Goal: Task Accomplishment & Management: Complete application form

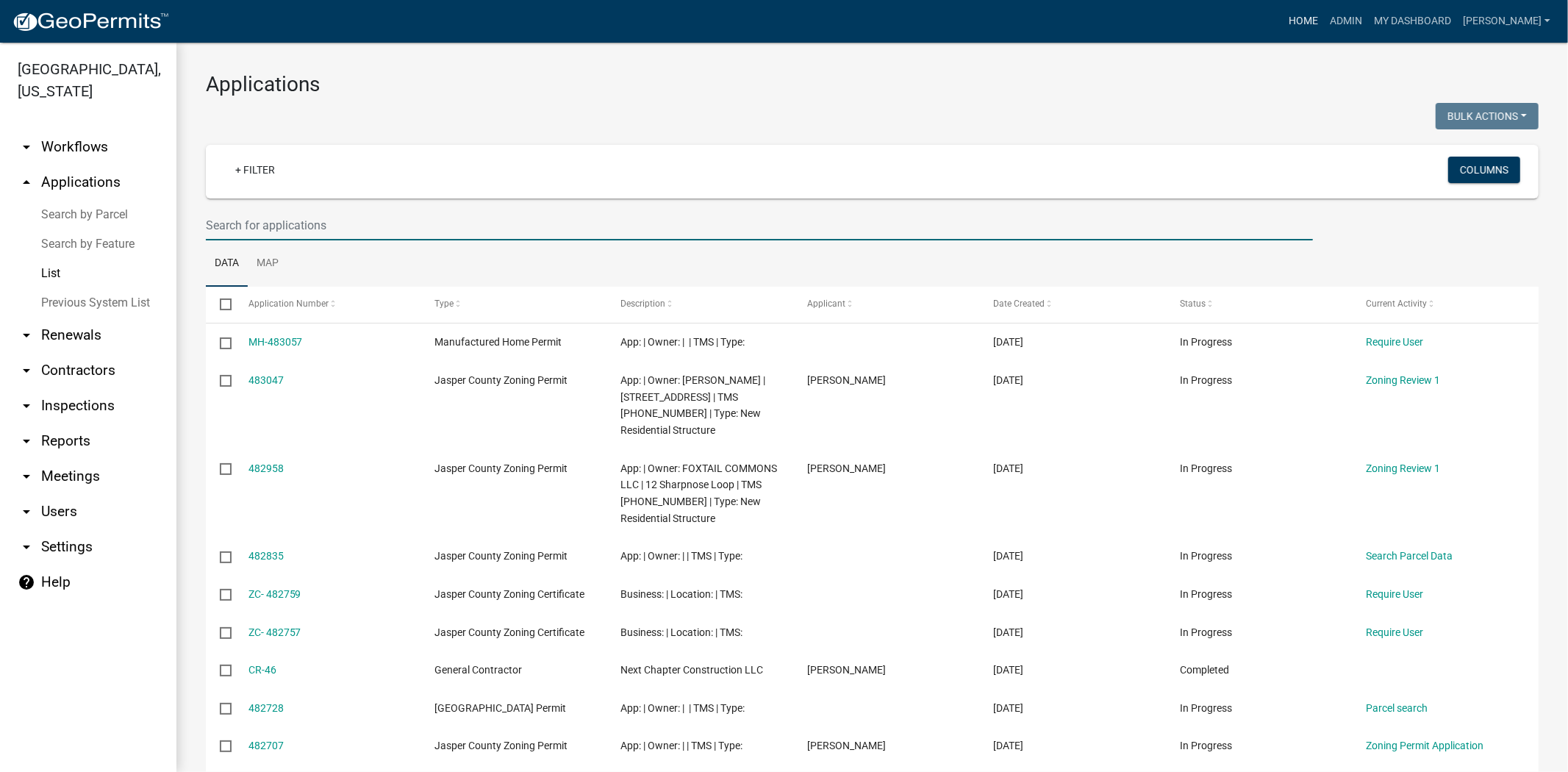
click at [1324, 22] on link "Home" at bounding box center [1303, 21] width 41 height 28
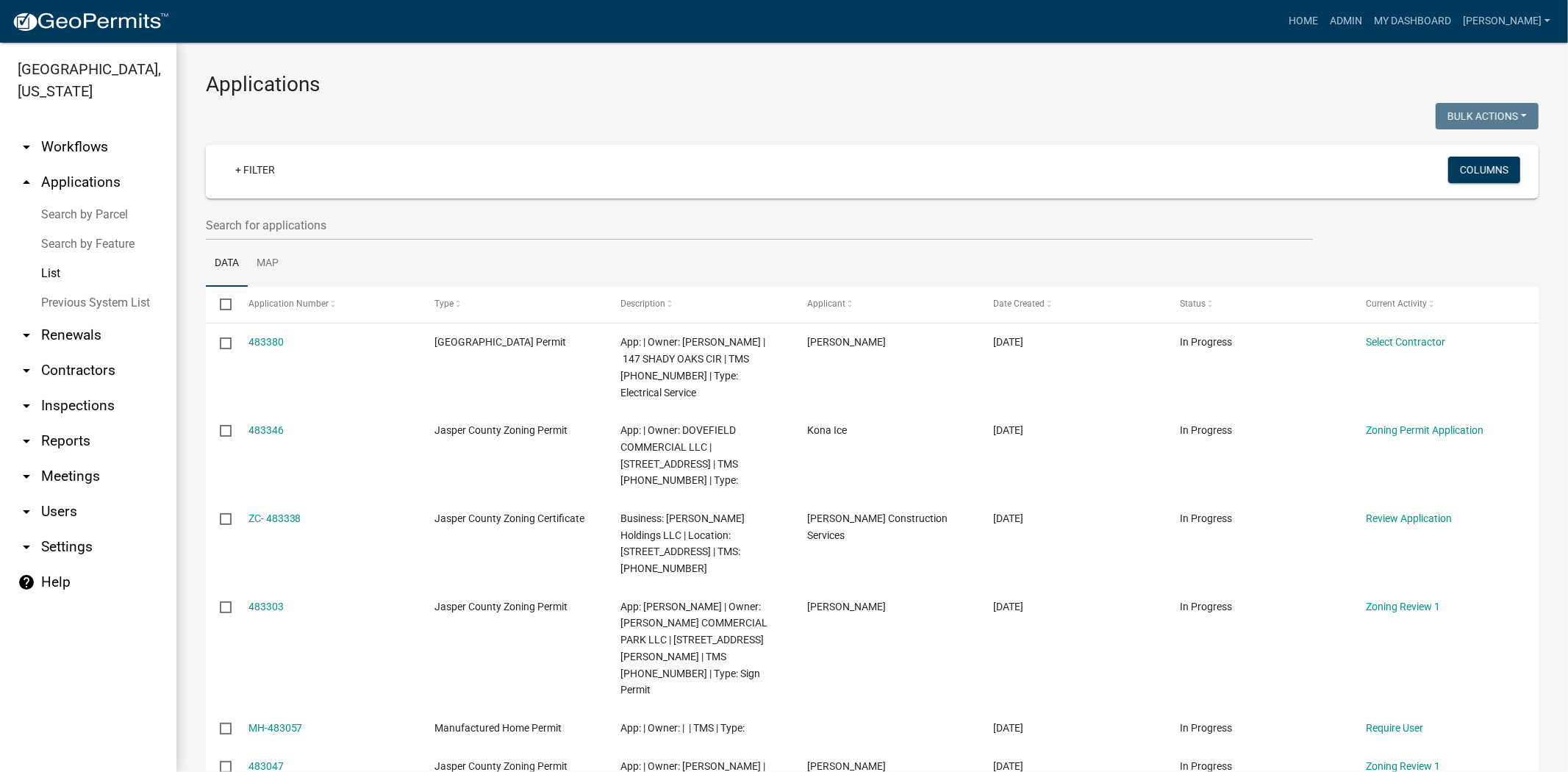
click at [421, 203] on wm-filter-builder "+ Filter Columns" at bounding box center [872, 193] width 1333 height 95
click at [421, 219] on input "text" at bounding box center [759, 225] width 1107 height 30
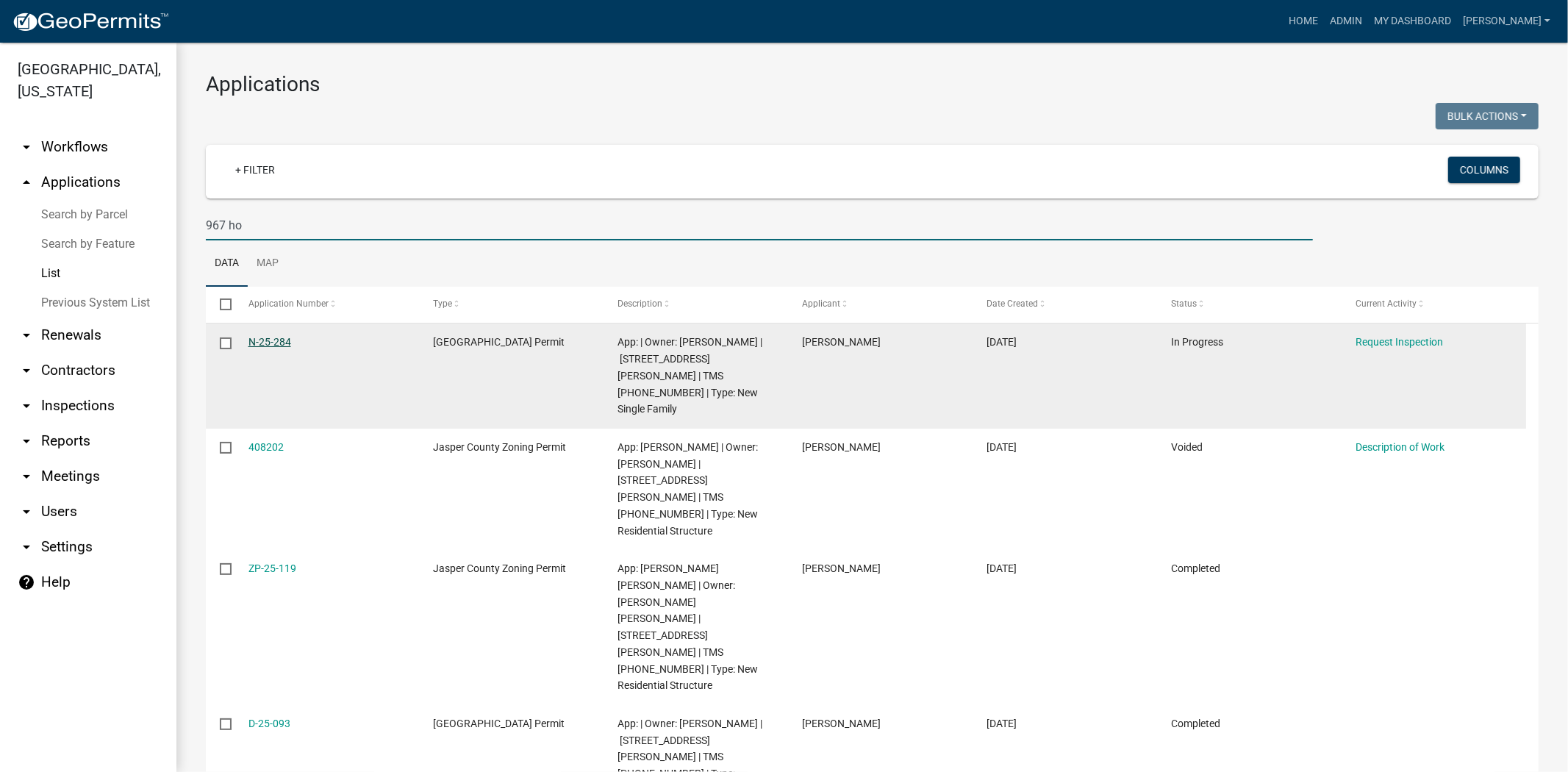
type input "967 ho"
click at [265, 347] on link "N-25-284" at bounding box center [269, 342] width 43 height 12
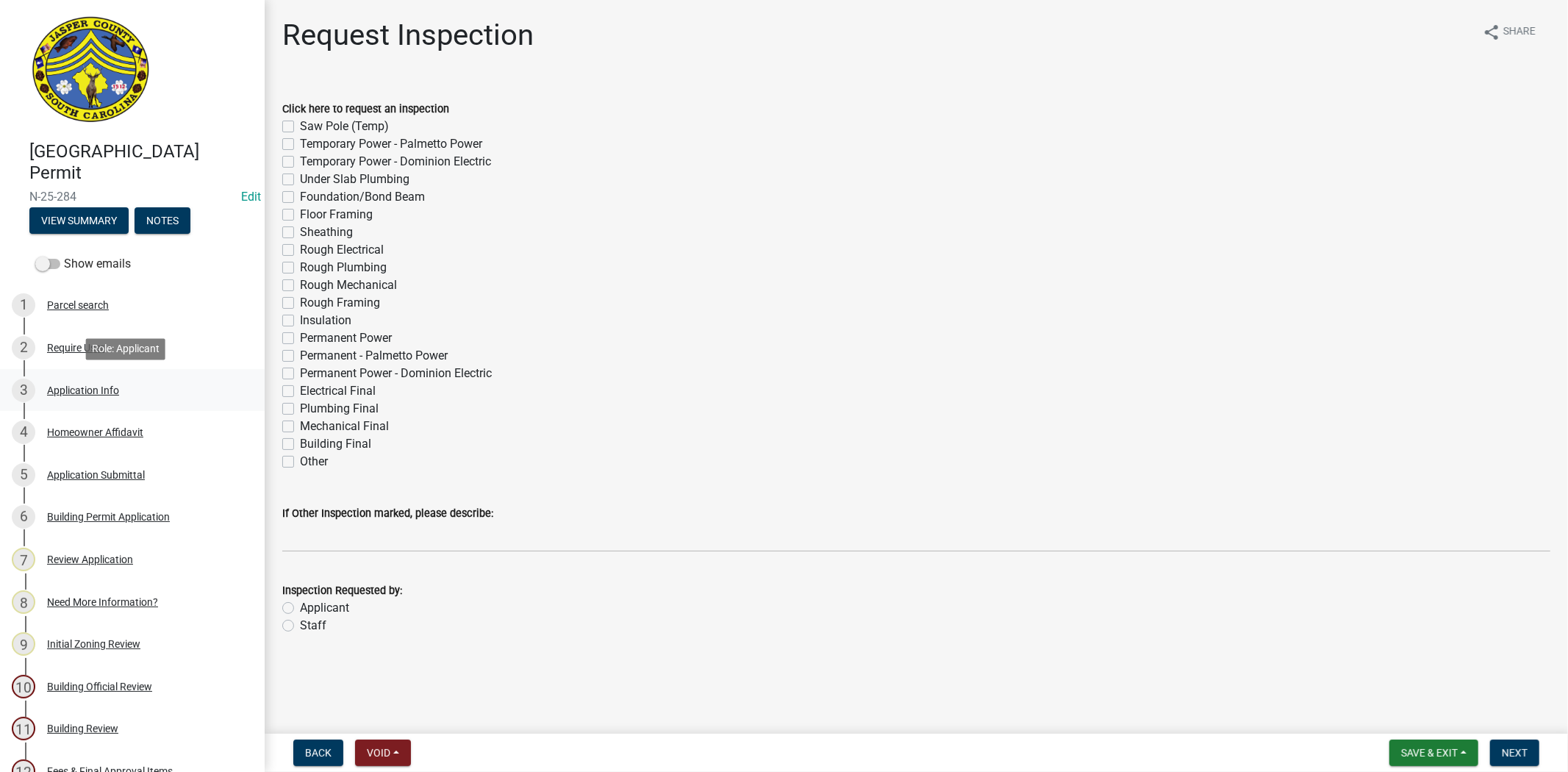
click at [82, 387] on div "Application Info" at bounding box center [82, 390] width 72 height 10
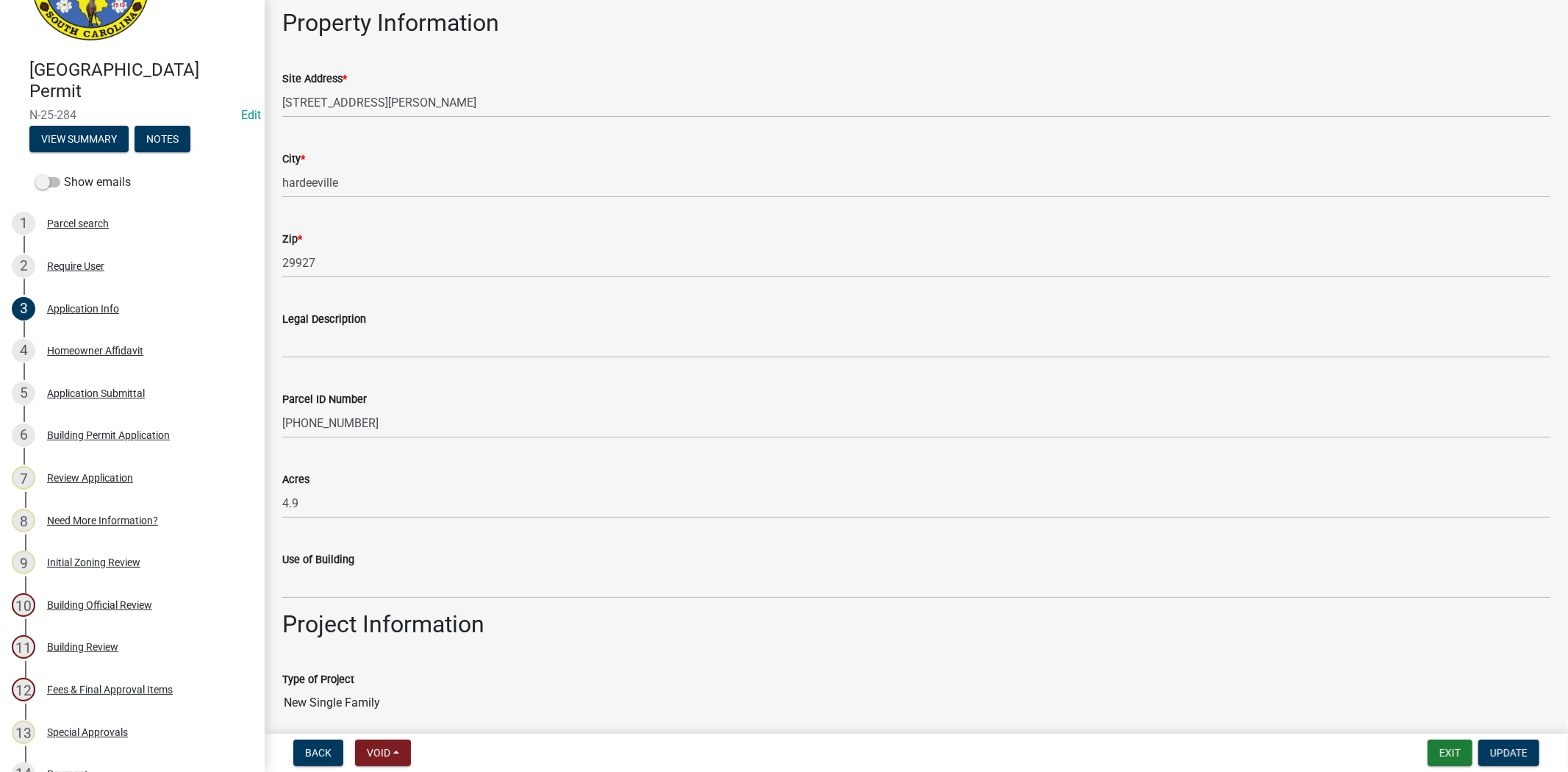
scroll to position [1307, 0]
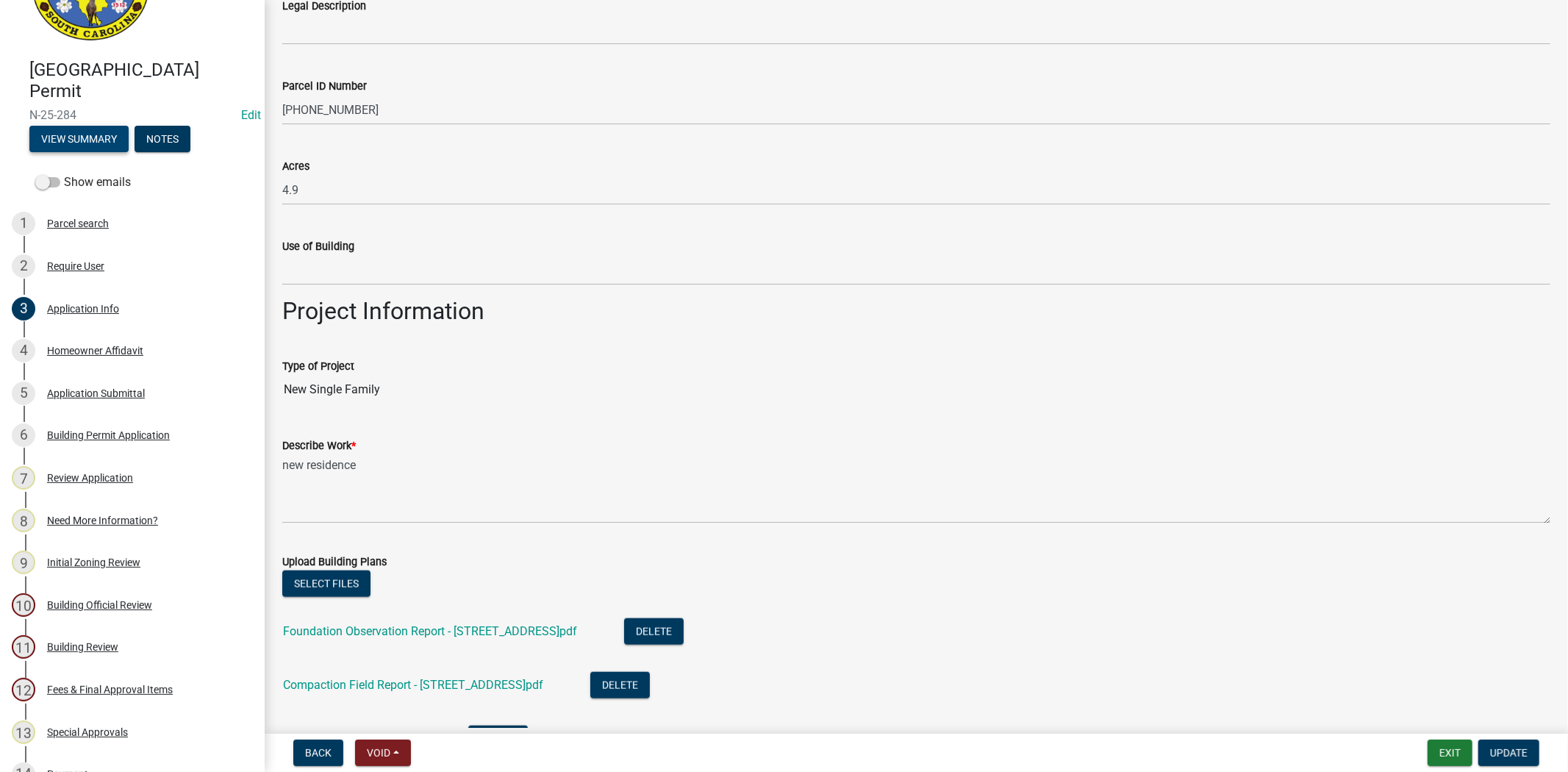
click at [73, 137] on button "View Summary" at bounding box center [78, 139] width 99 height 27
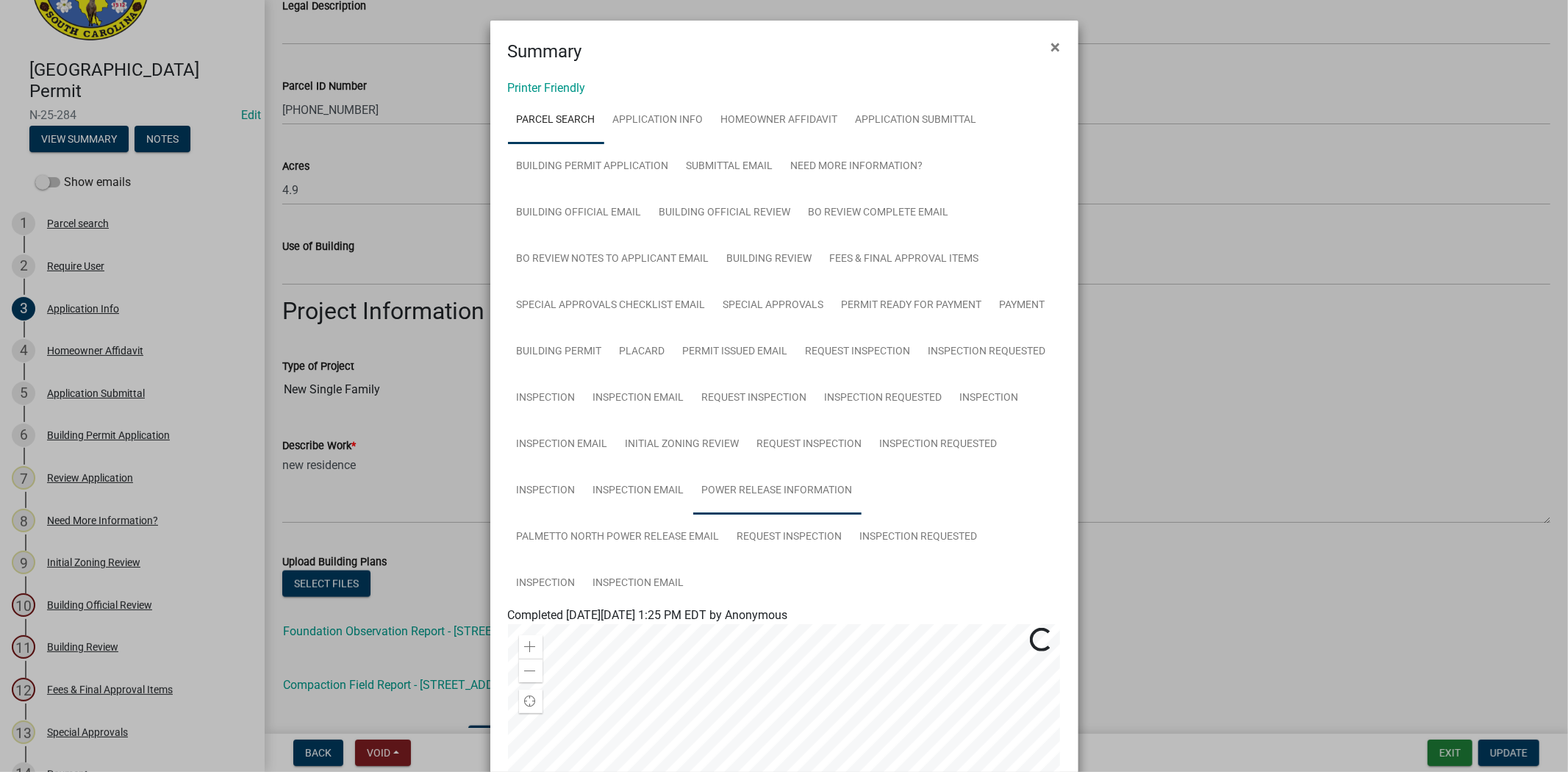
click at [775, 503] on link "Power Release Information" at bounding box center [778, 491] width 169 height 47
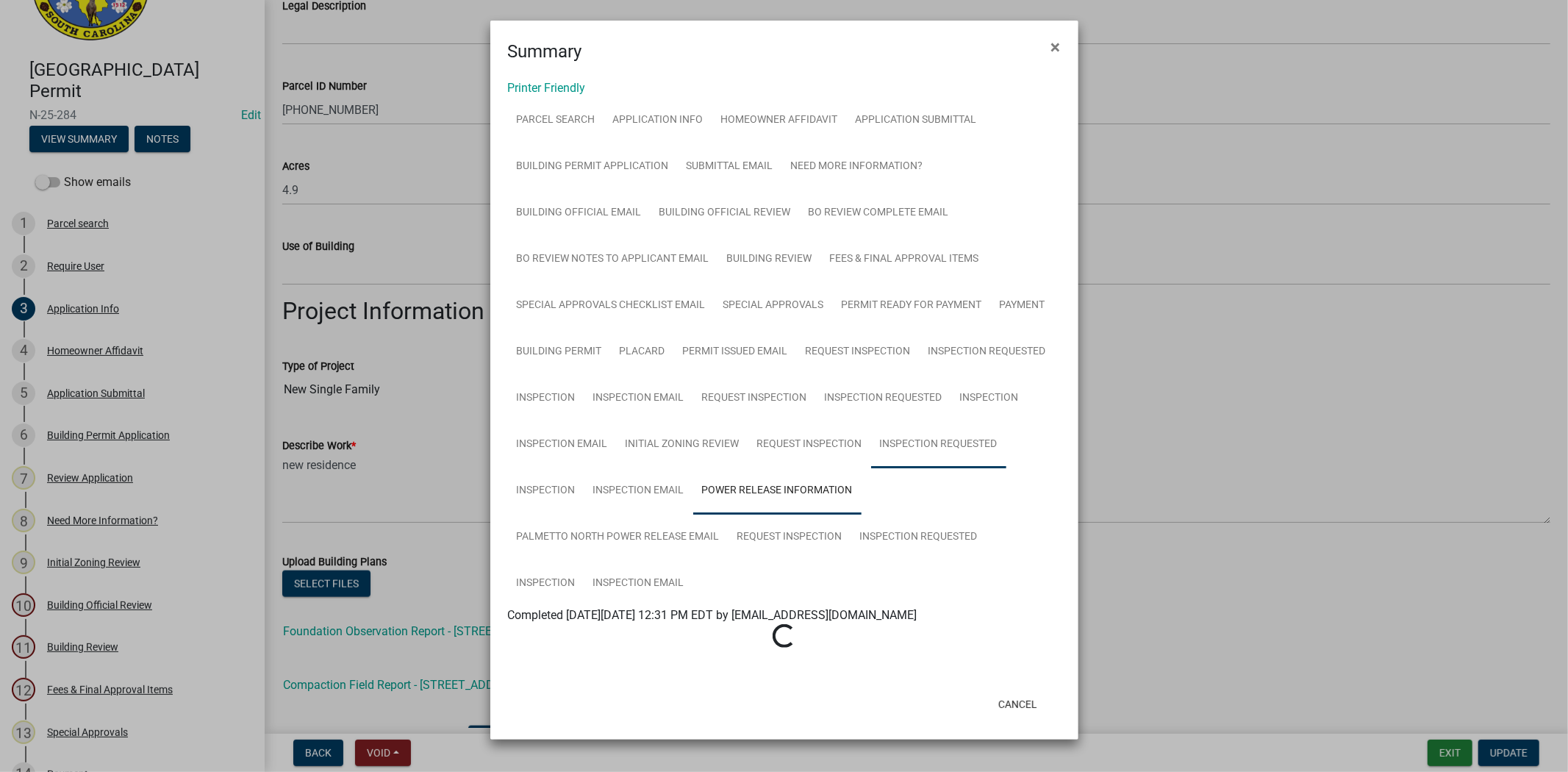
drag, startPoint x: 930, startPoint y: 453, endPoint x: 927, endPoint y: 461, distance: 8.5
click at [930, 453] on link "Inspection Requested" at bounding box center [939, 444] width 136 height 47
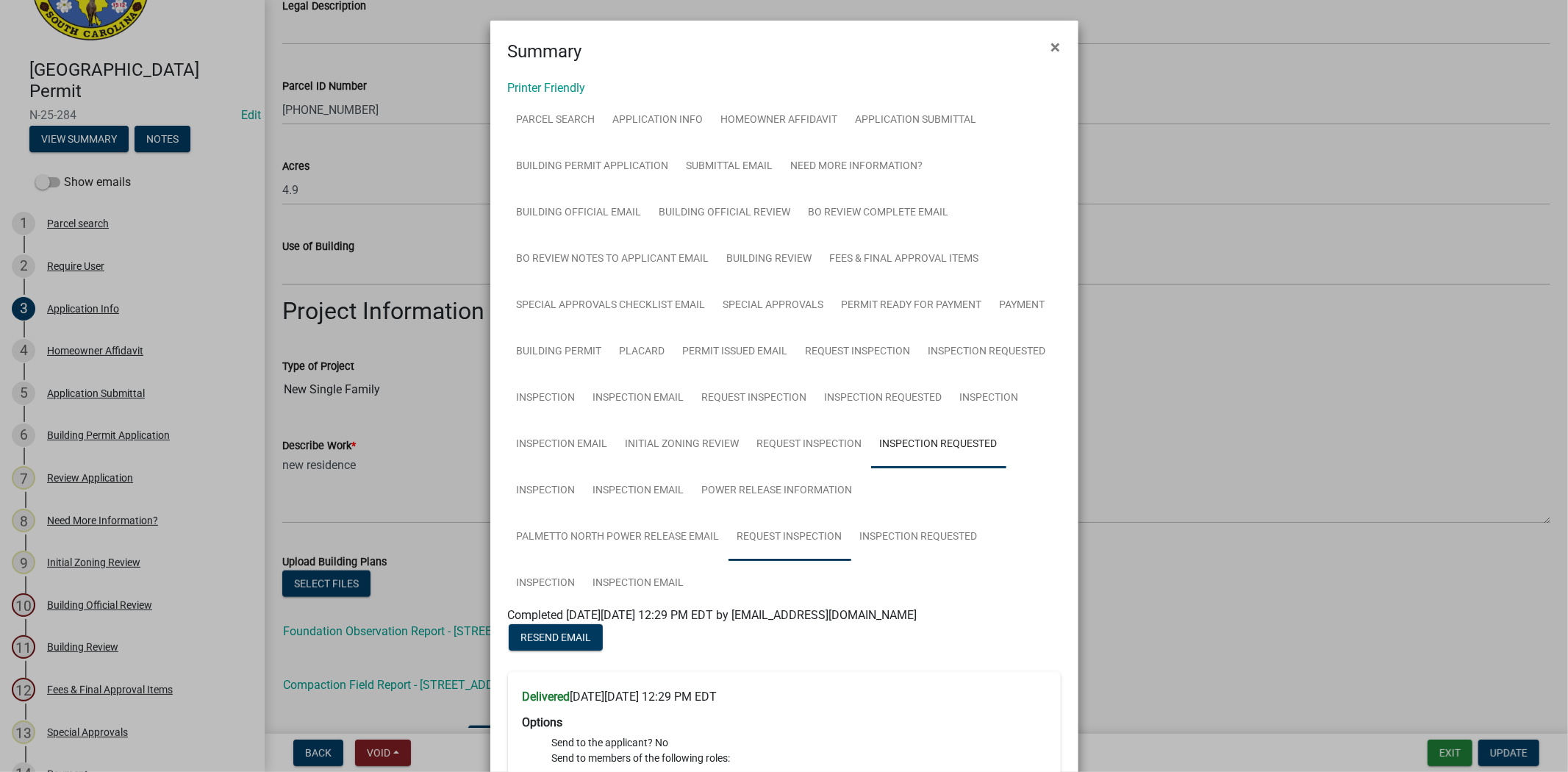
click at [811, 532] on link "Request Inspection" at bounding box center [790, 537] width 123 height 47
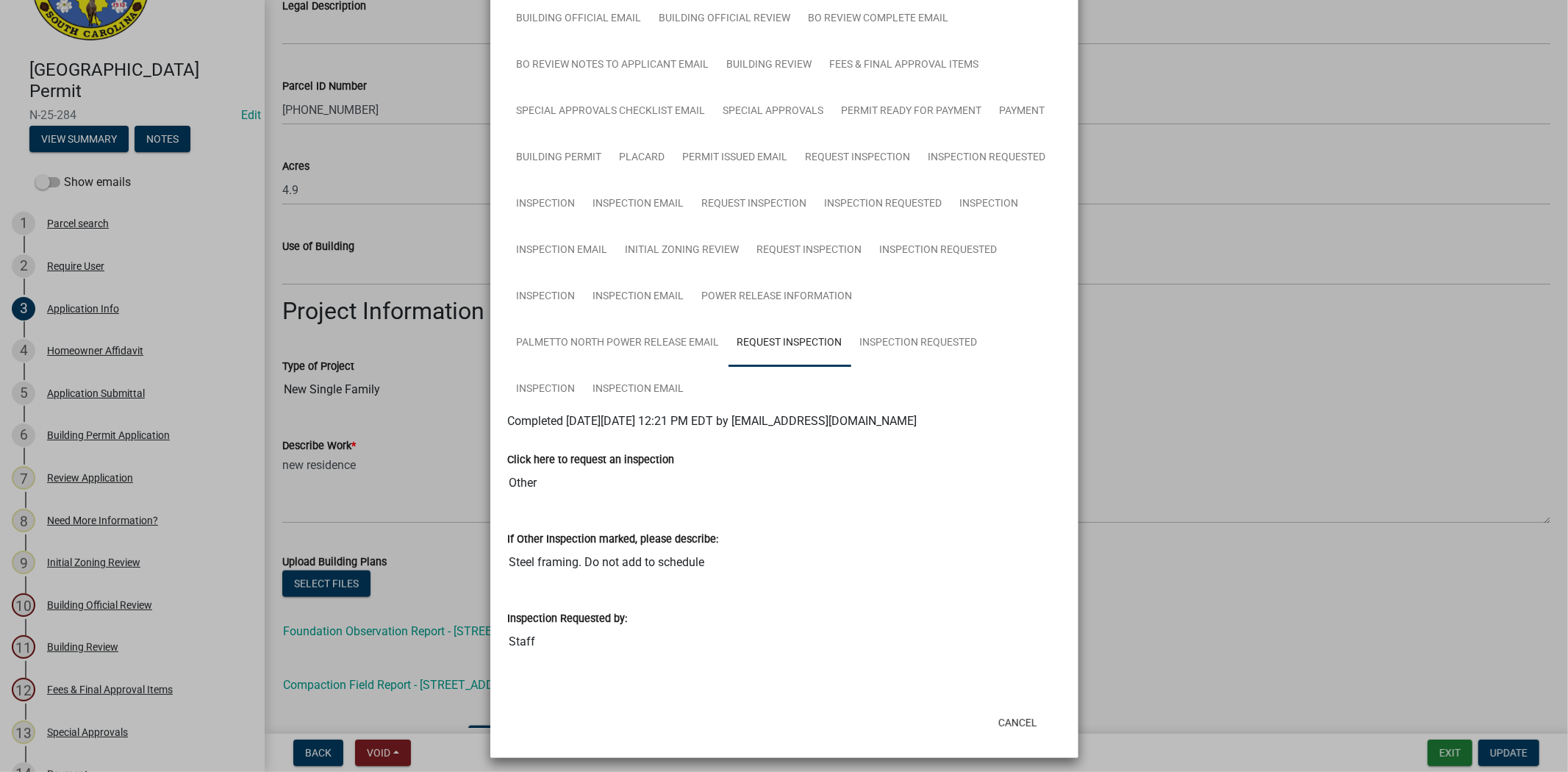
scroll to position [203, 0]
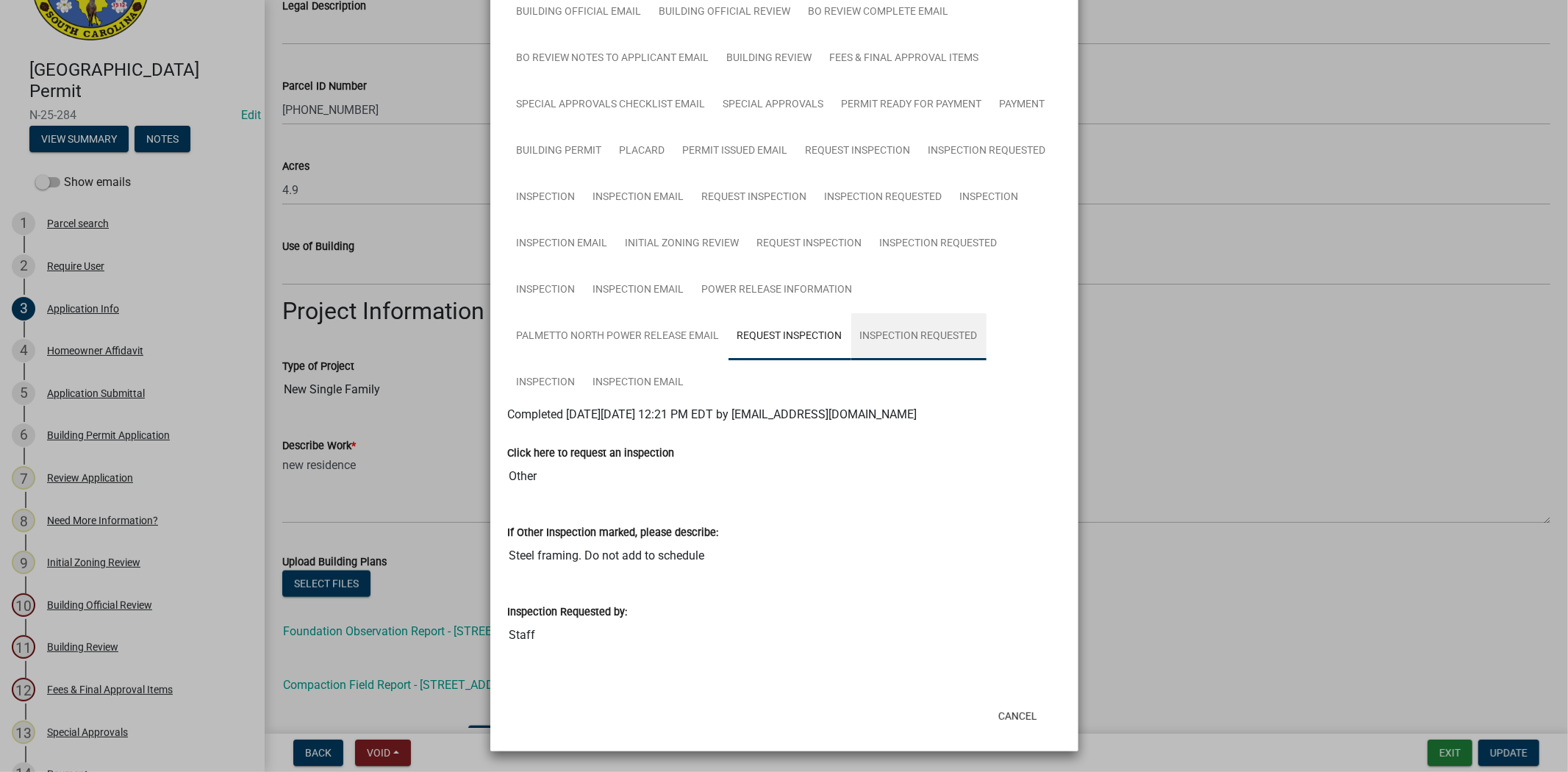
click at [921, 348] on link "Inspection Requested" at bounding box center [920, 336] width 136 height 47
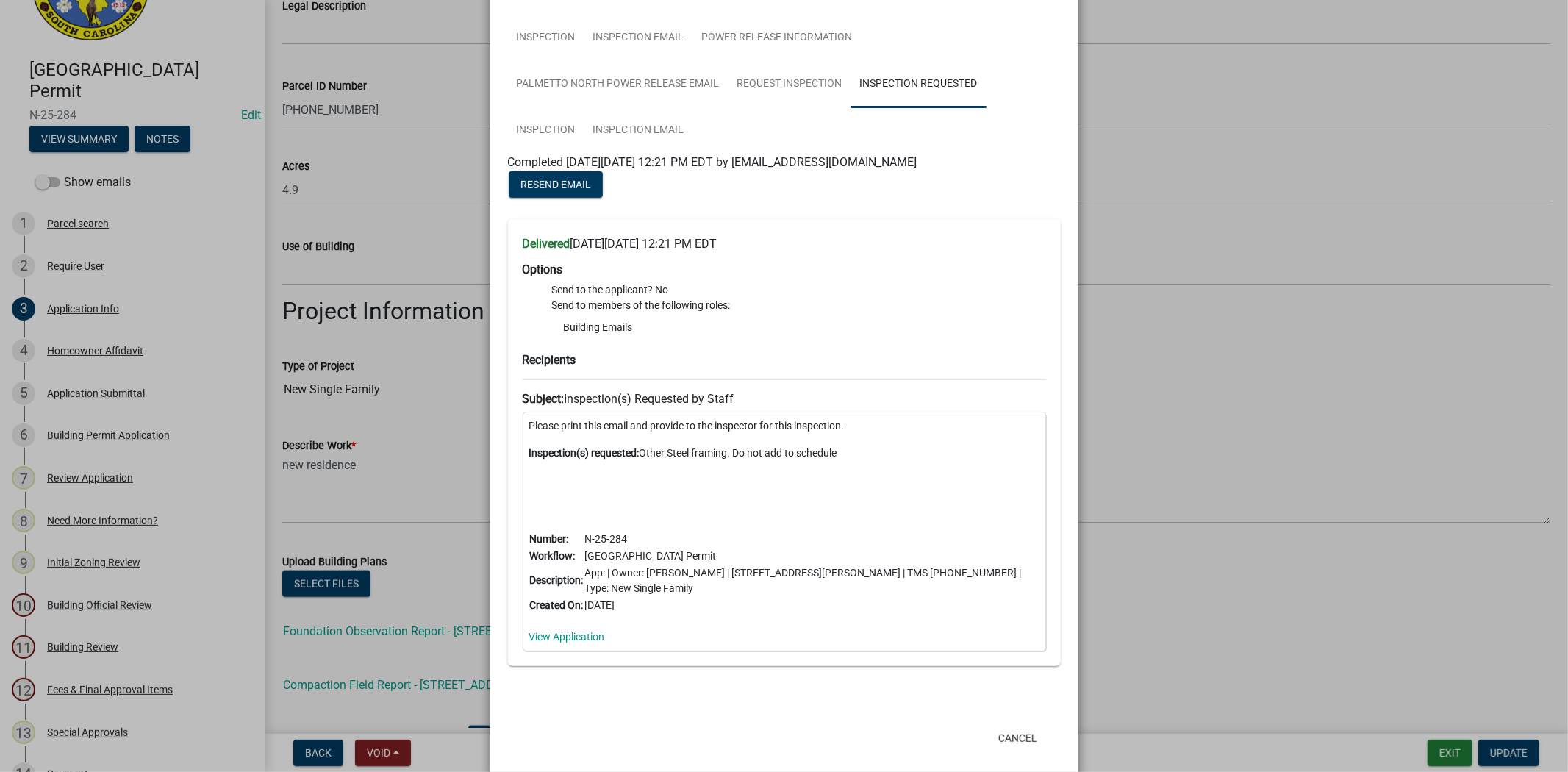
scroll to position [477, 0]
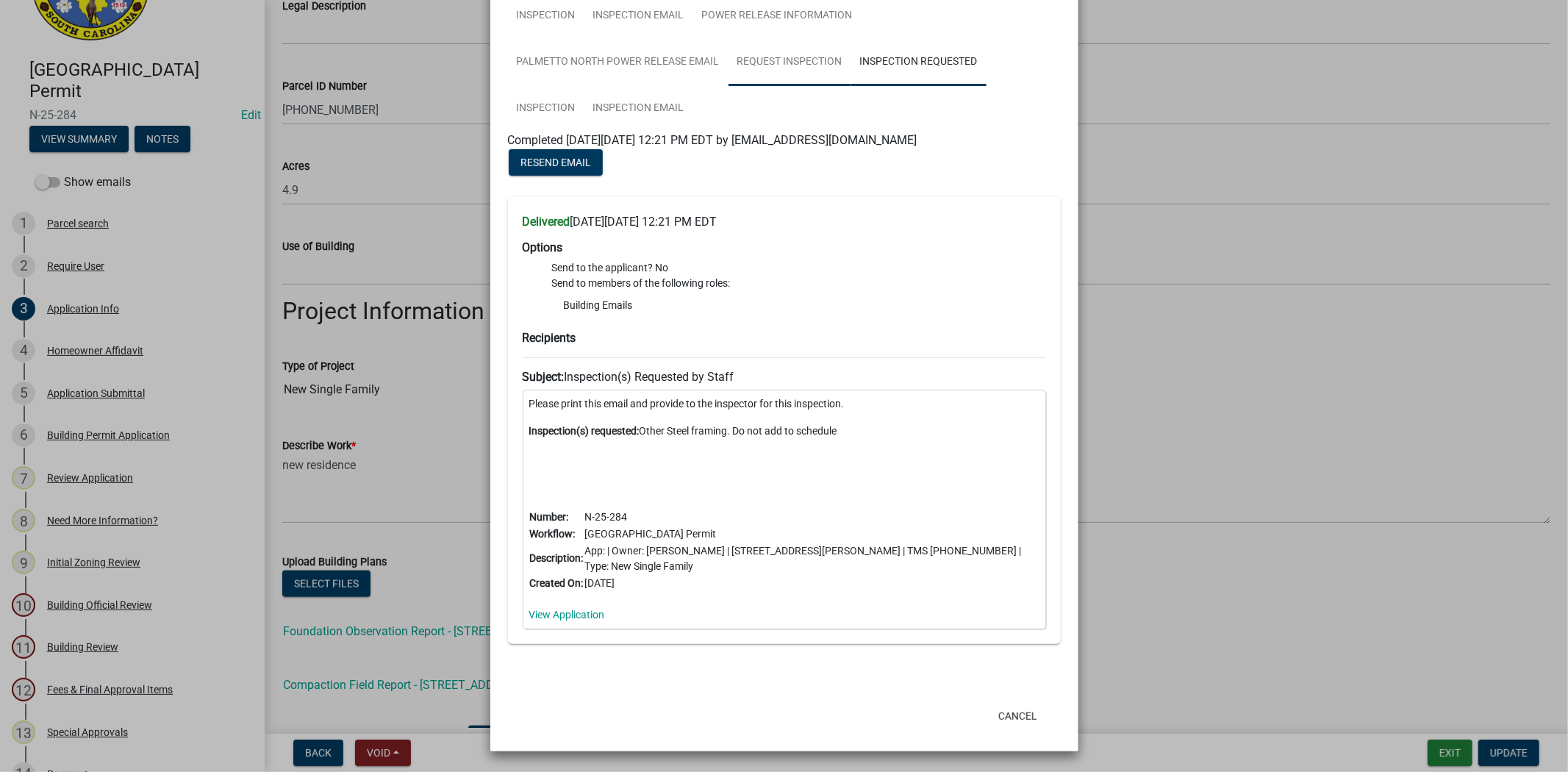
click at [750, 56] on link "Request Inspection" at bounding box center [790, 62] width 123 height 47
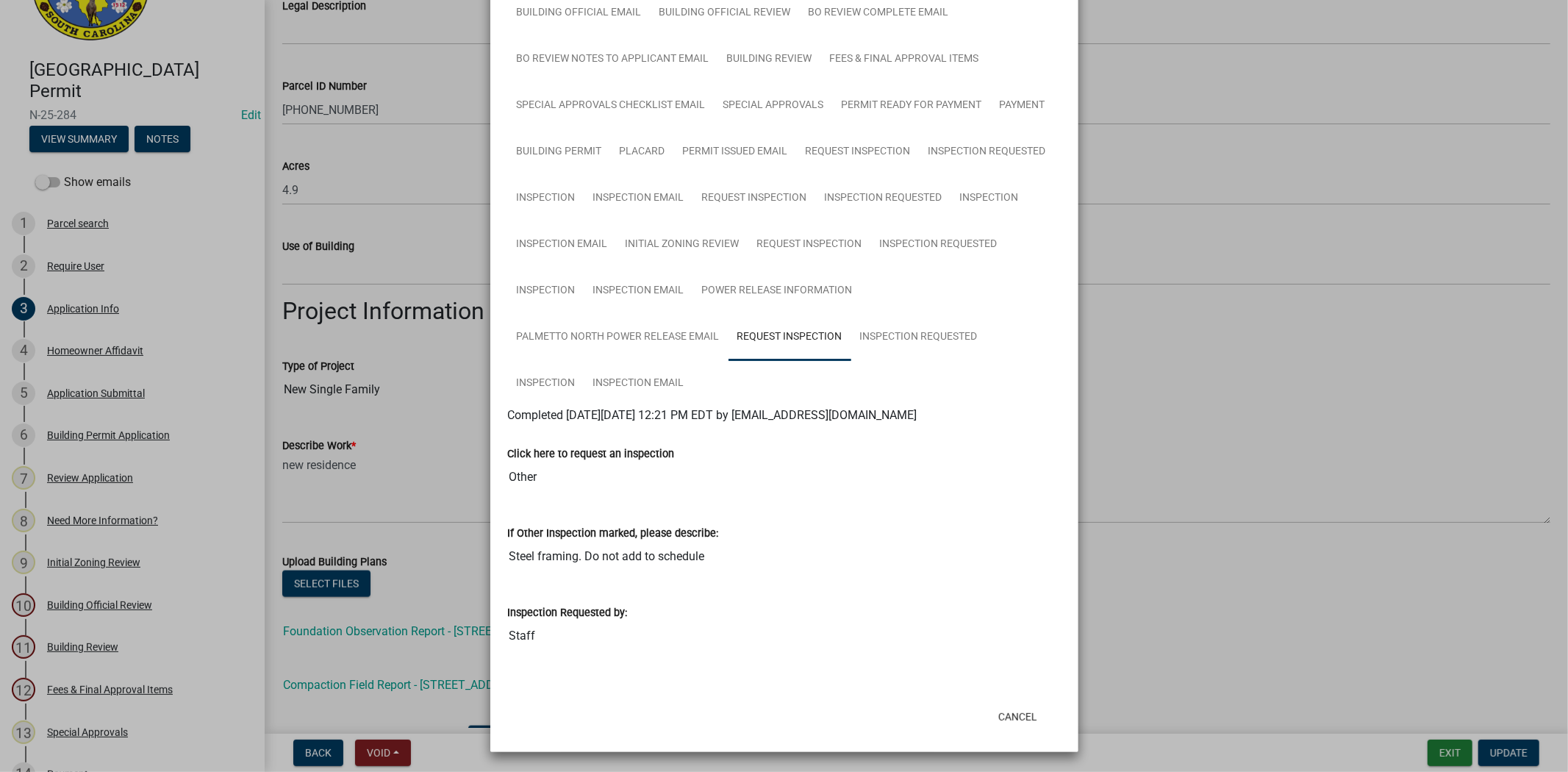
scroll to position [203, 0]
click at [910, 329] on link "Inspection Requested" at bounding box center [920, 336] width 136 height 47
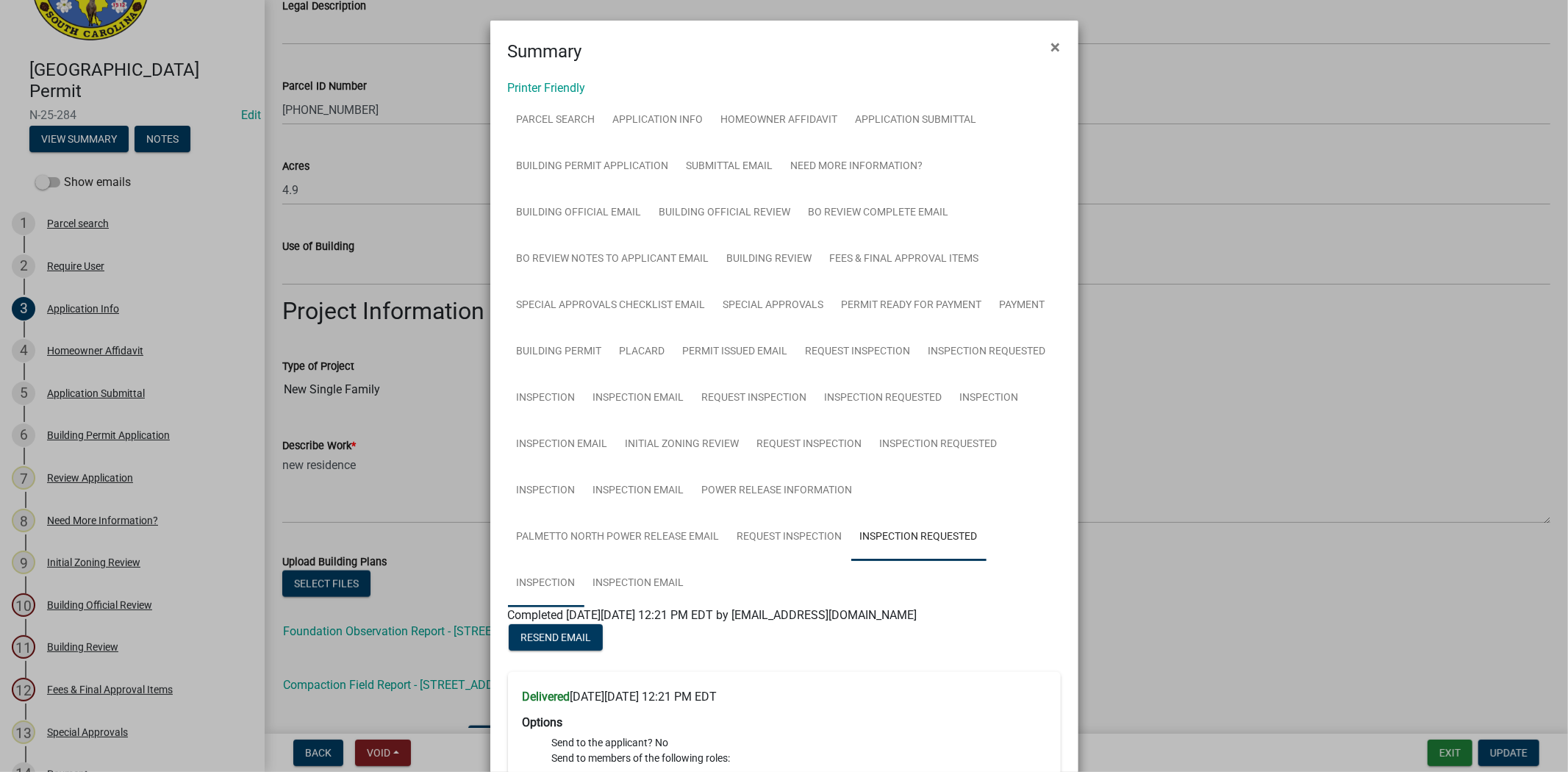
click at [533, 567] on link "Inspection" at bounding box center [546, 584] width 77 height 47
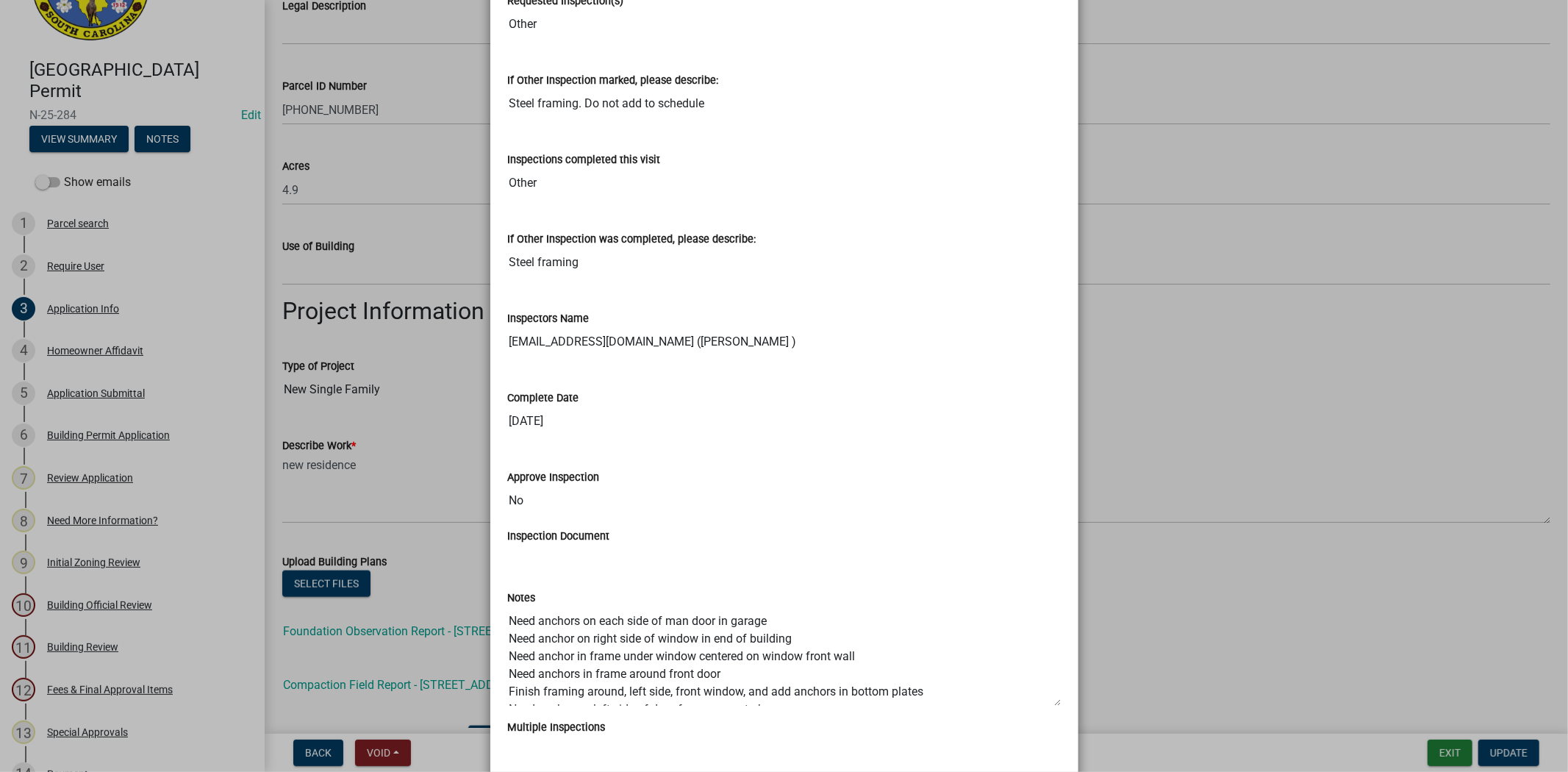
scroll to position [571, 0]
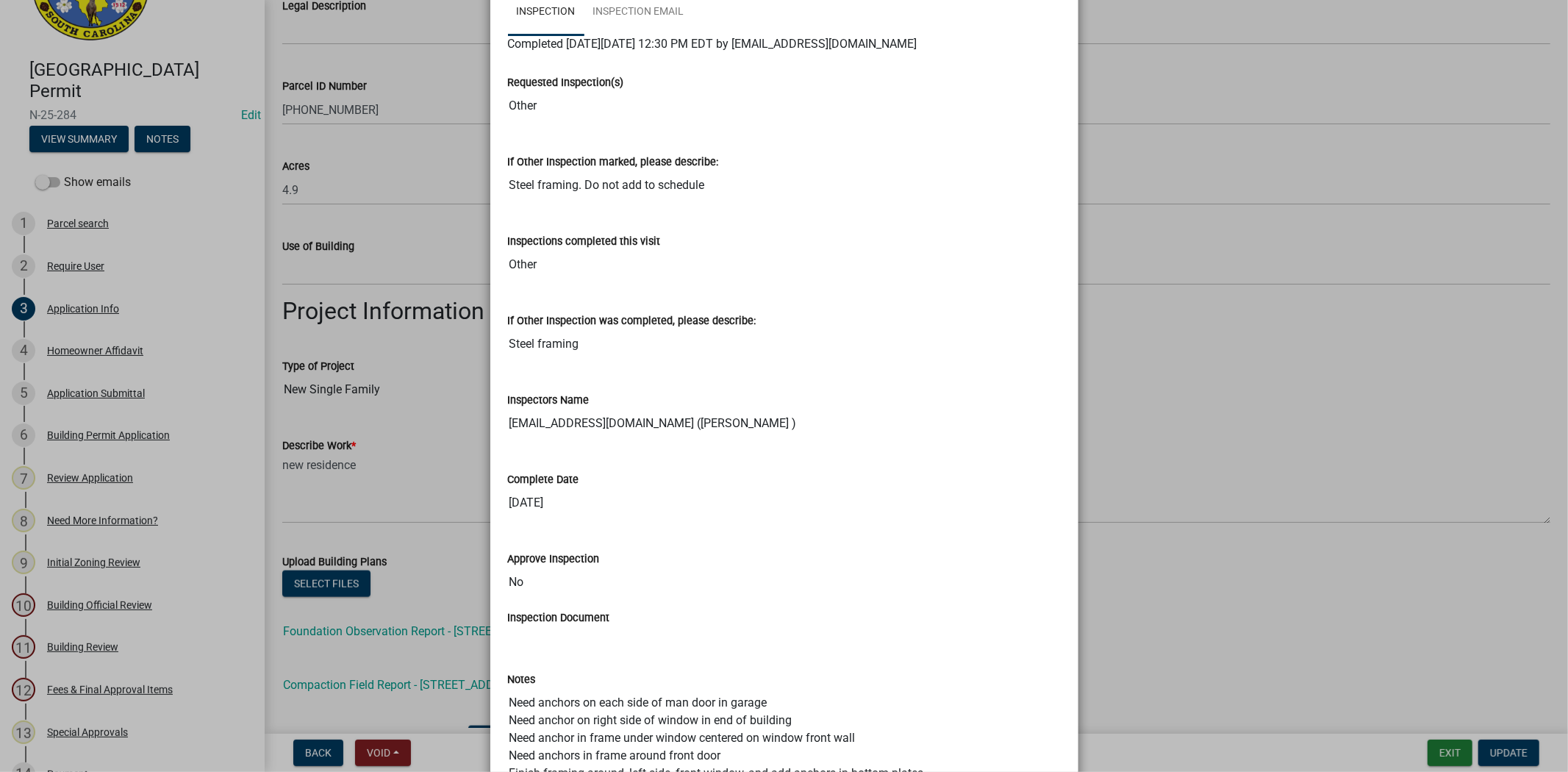
drag, startPoint x: 498, startPoint y: 83, endPoint x: 679, endPoint y: 623, distance: 569.5
click at [682, 626] on wm-data-entity-view-list "Requested Inspection(s) Other If Other Inspection marked, please describe: Stee…" at bounding box center [784, 566] width 553 height 1026
copy wm-data-entity-view-list "Requested Inspection(s) If Other Inspection marked, please describe: Inspection…"
click at [825, 250] on div "Inspections completed this visit" at bounding box center [784, 241] width 553 height 18
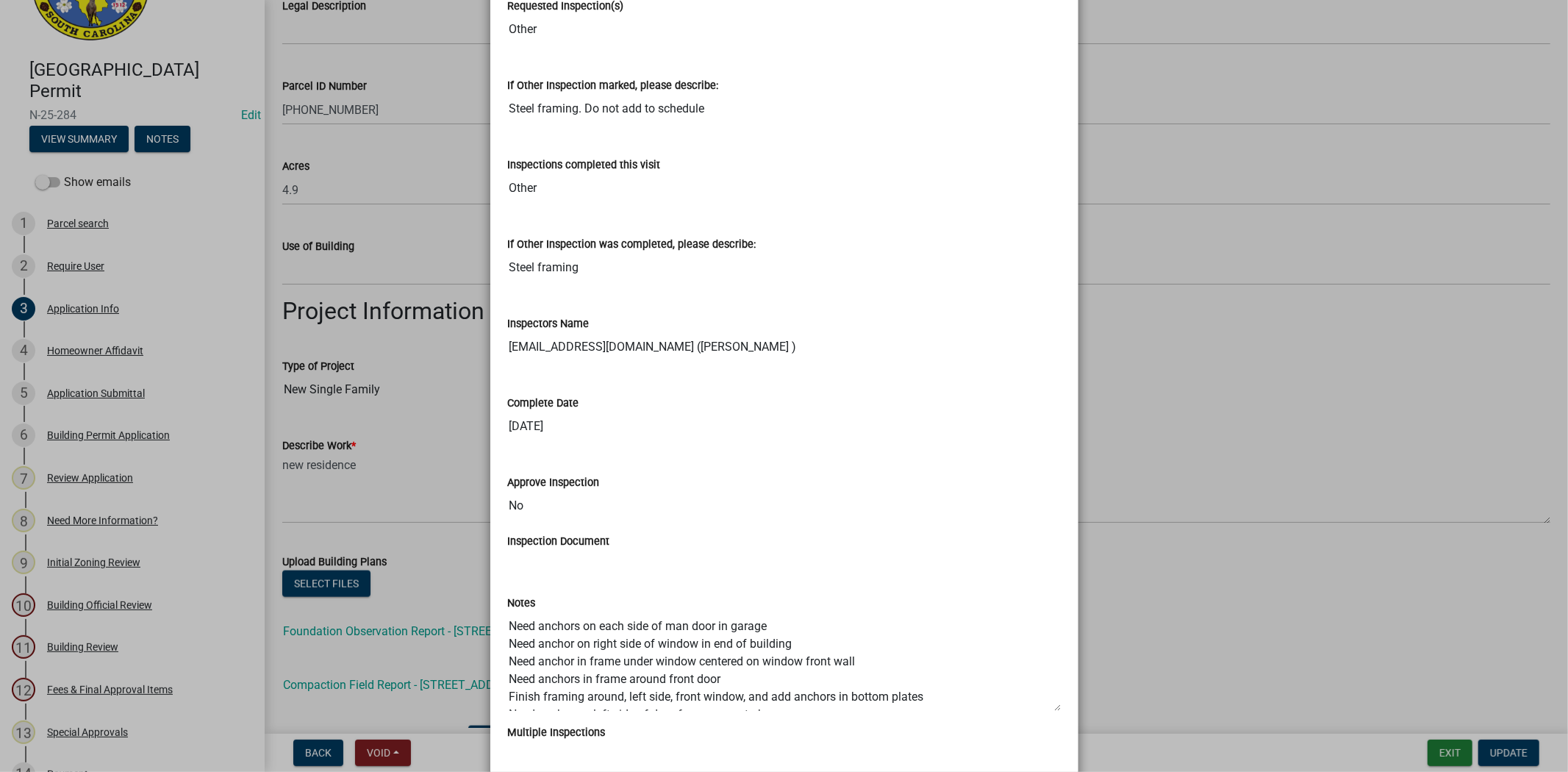
scroll to position [736, 0]
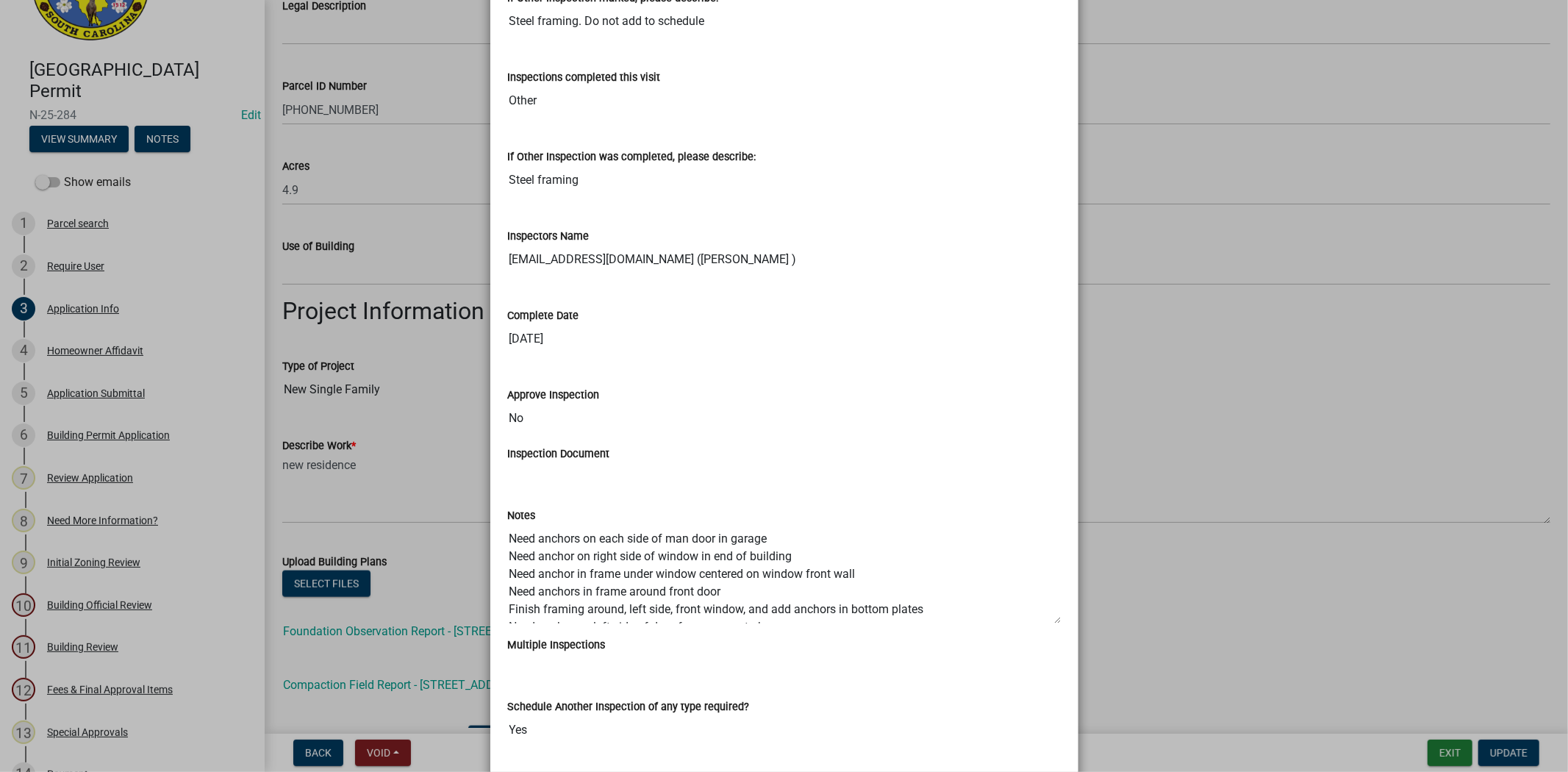
drag, startPoint x: 504, startPoint y: 542, endPoint x: 927, endPoint y: 607, distance: 428.0
click at [927, 607] on textarea "Need anchors on each side of man door in garage Need anchor on right side of wi…" at bounding box center [784, 574] width 553 height 100
click at [669, 592] on textarea "Need anchors on each side of man door in garage Need anchor on right side of wi…" at bounding box center [784, 574] width 553 height 100
drag, startPoint x: 503, startPoint y: 577, endPoint x: 706, endPoint y: 594, distance: 203.7
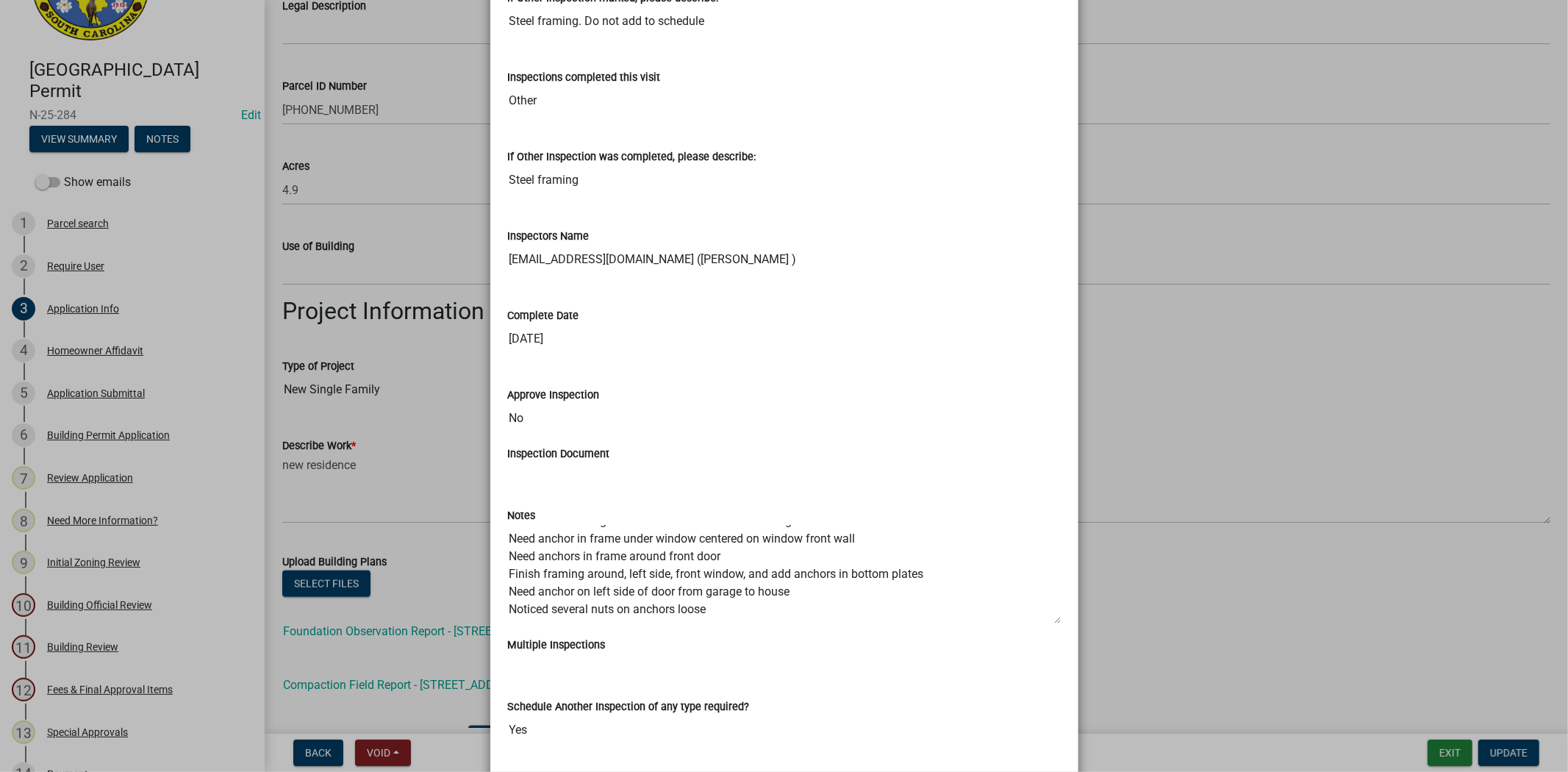
click at [709, 594] on textarea "Need anchors on each side of man door in garage Need anchor on right side of wi…" at bounding box center [784, 574] width 553 height 100
click at [888, 474] on ul at bounding box center [784, 468] width 553 height 12
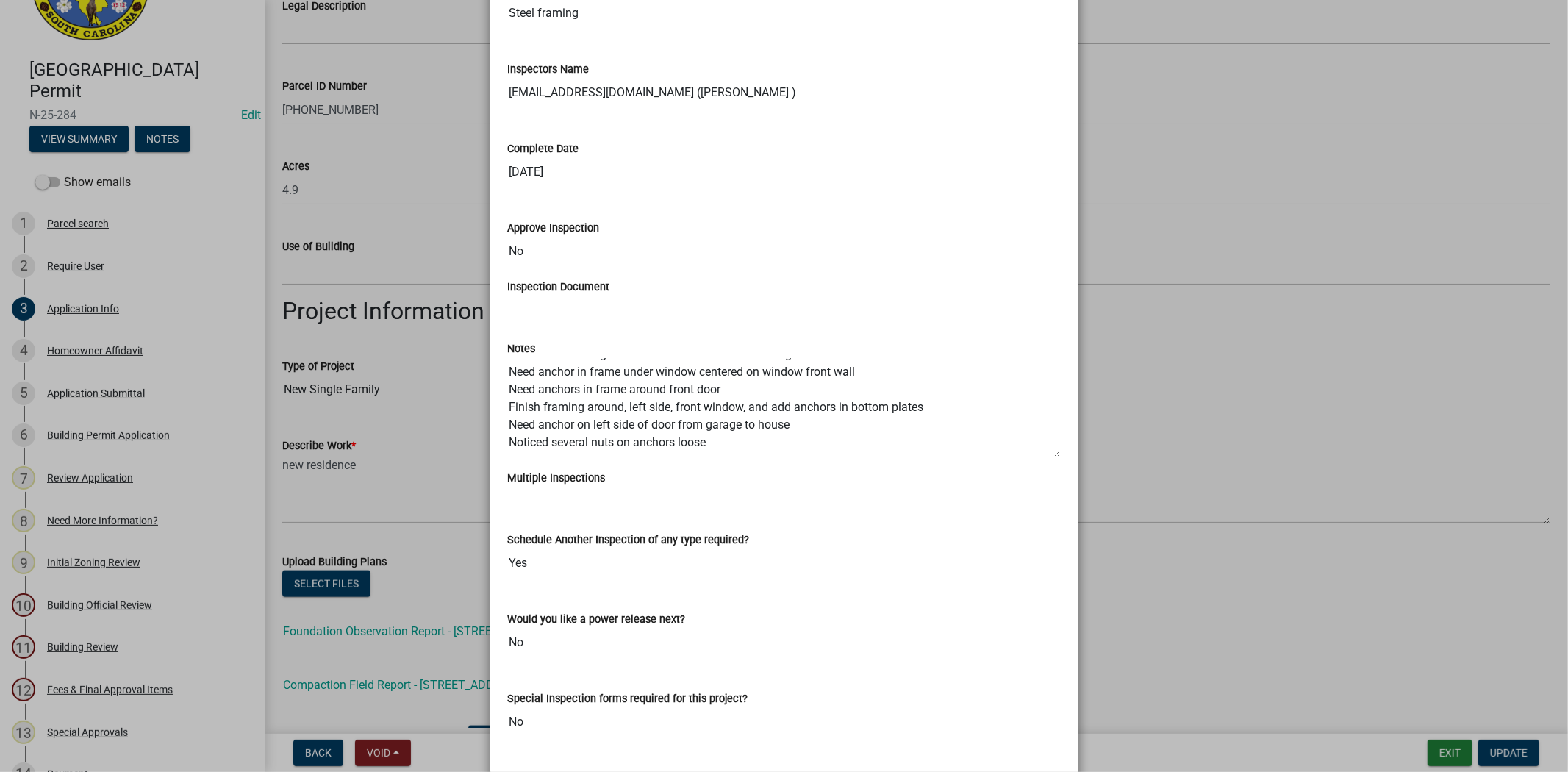
scroll to position [980, 0]
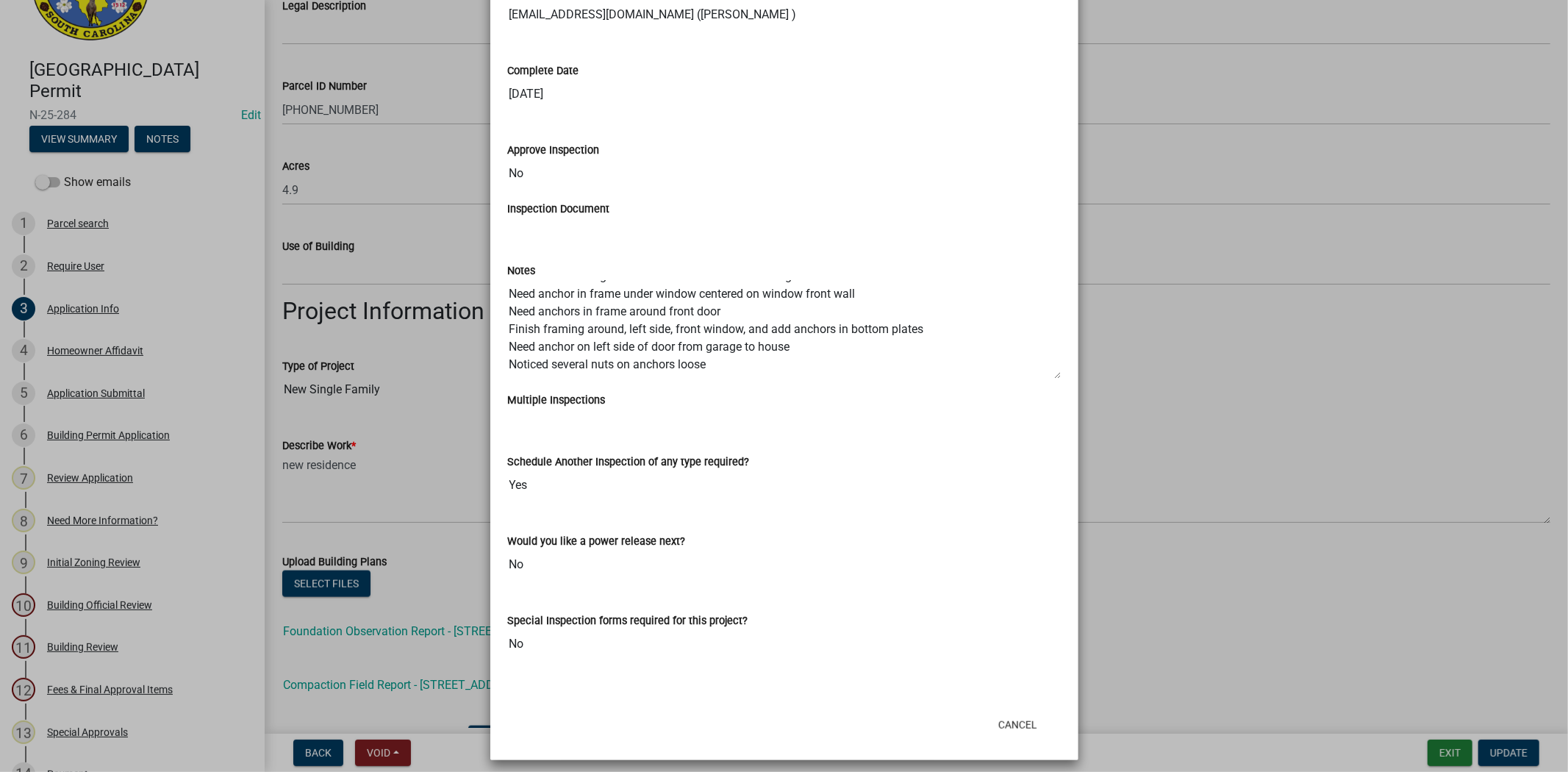
drag, startPoint x: 1118, startPoint y: 291, endPoint x: 1100, endPoint y: 269, distance: 28.4
click at [1118, 291] on ngb-modal-window "Summary × Printer Friendly Parcel search Application Info Homeowner Affidavit A…" at bounding box center [784, 386] width 1568 height 772
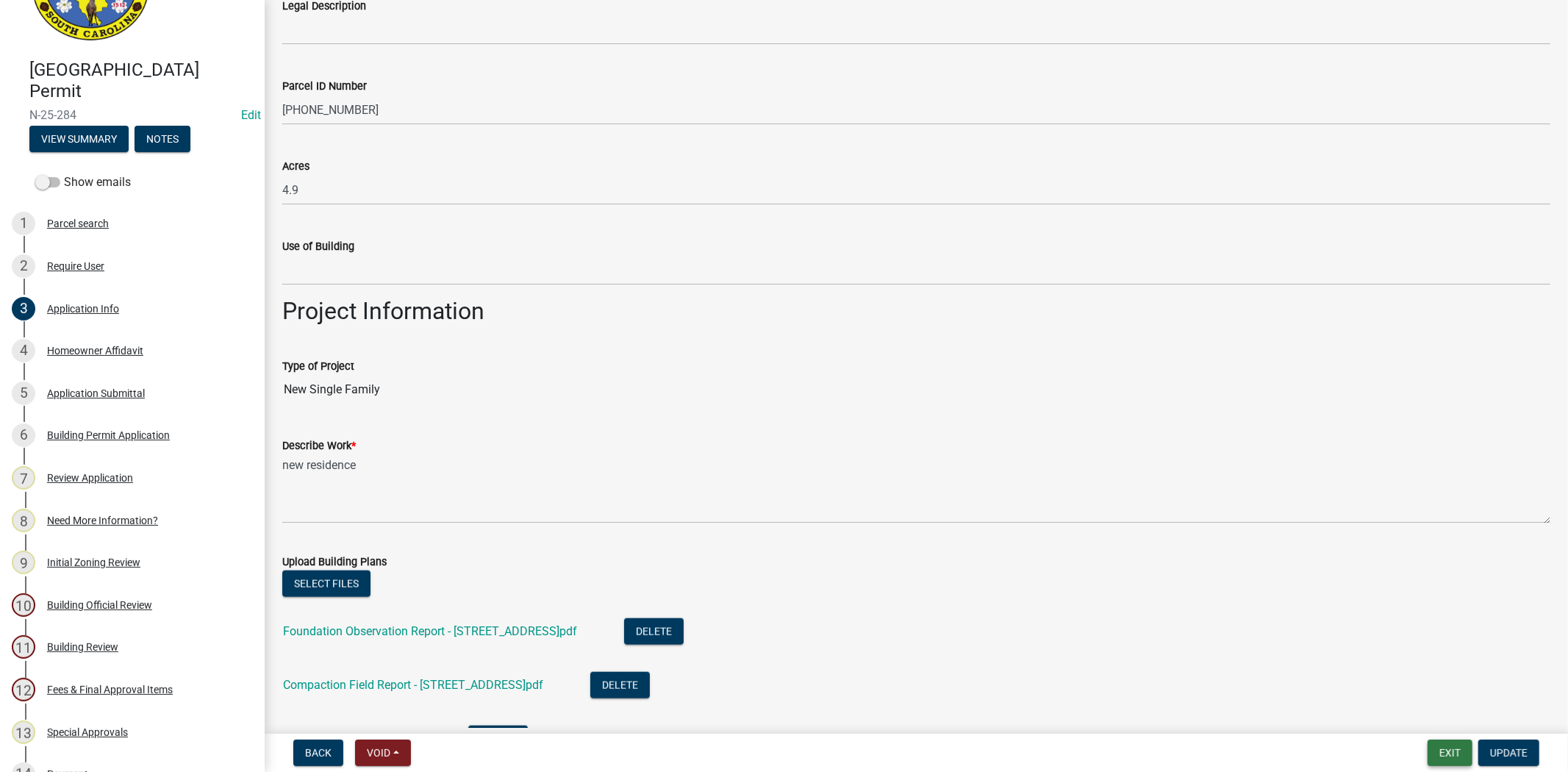
click at [1439, 741] on button "Exit" at bounding box center [1450, 753] width 45 height 27
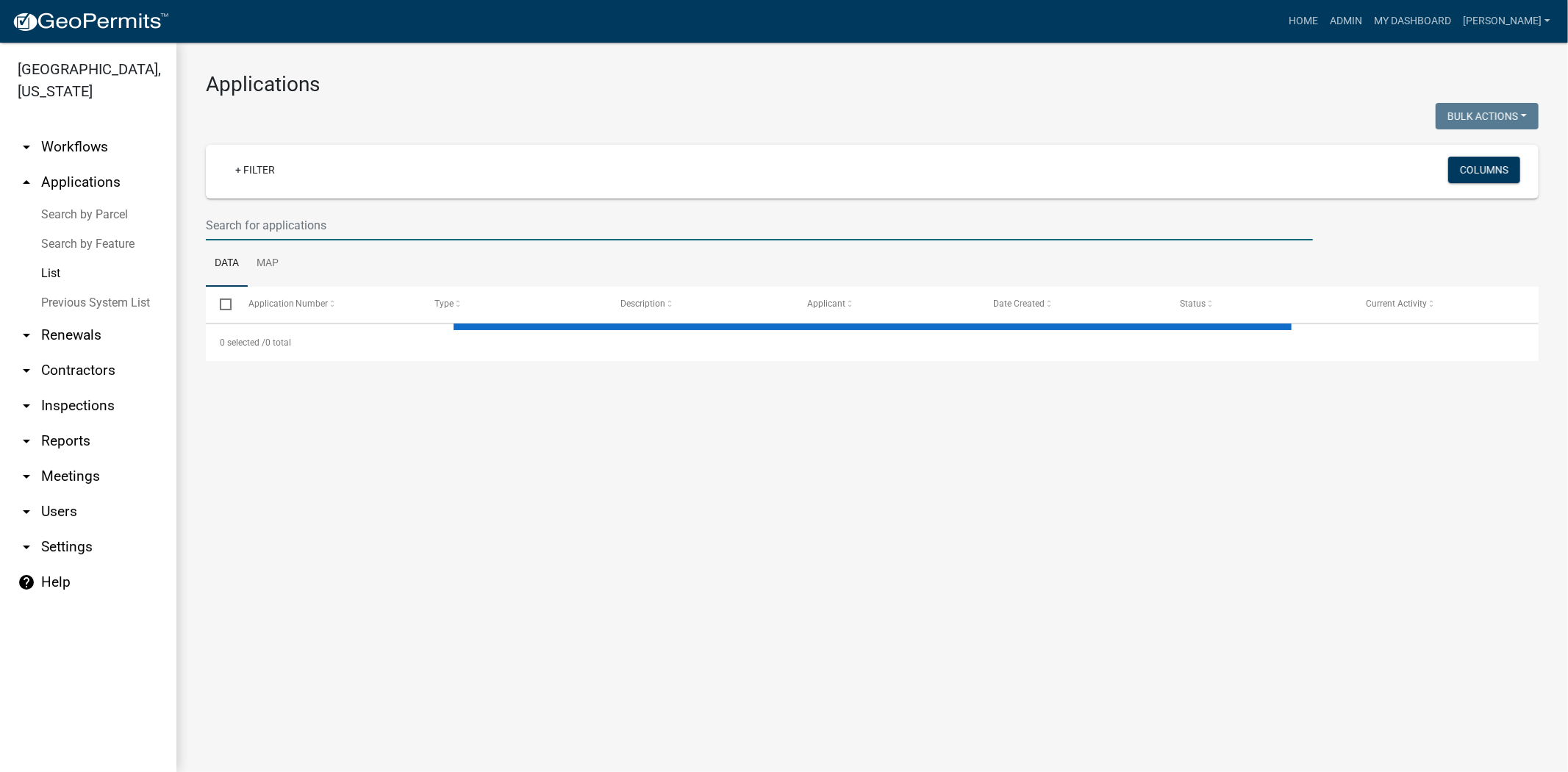
click at [276, 215] on input "text" at bounding box center [759, 225] width 1107 height 30
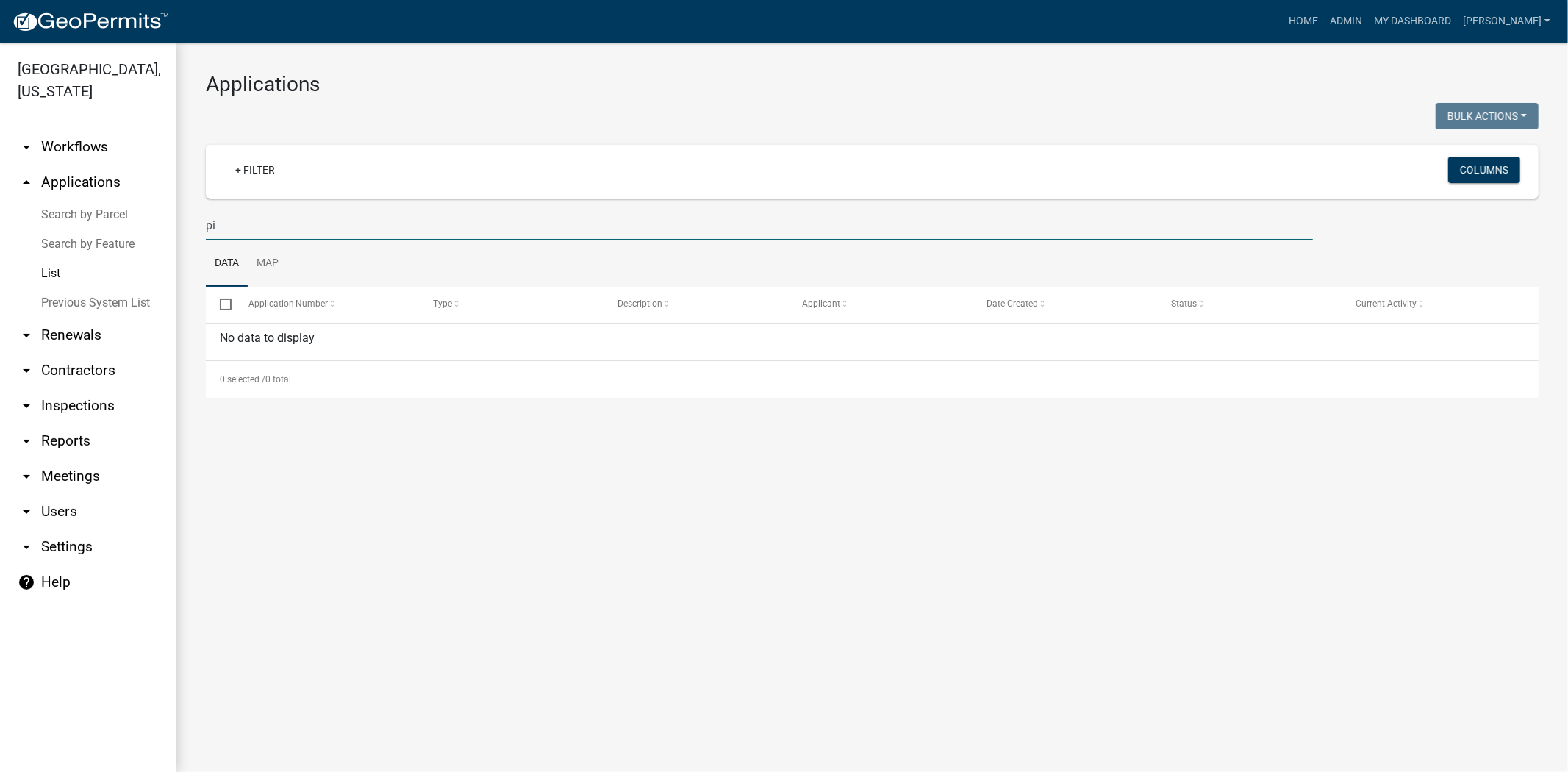
type input "p"
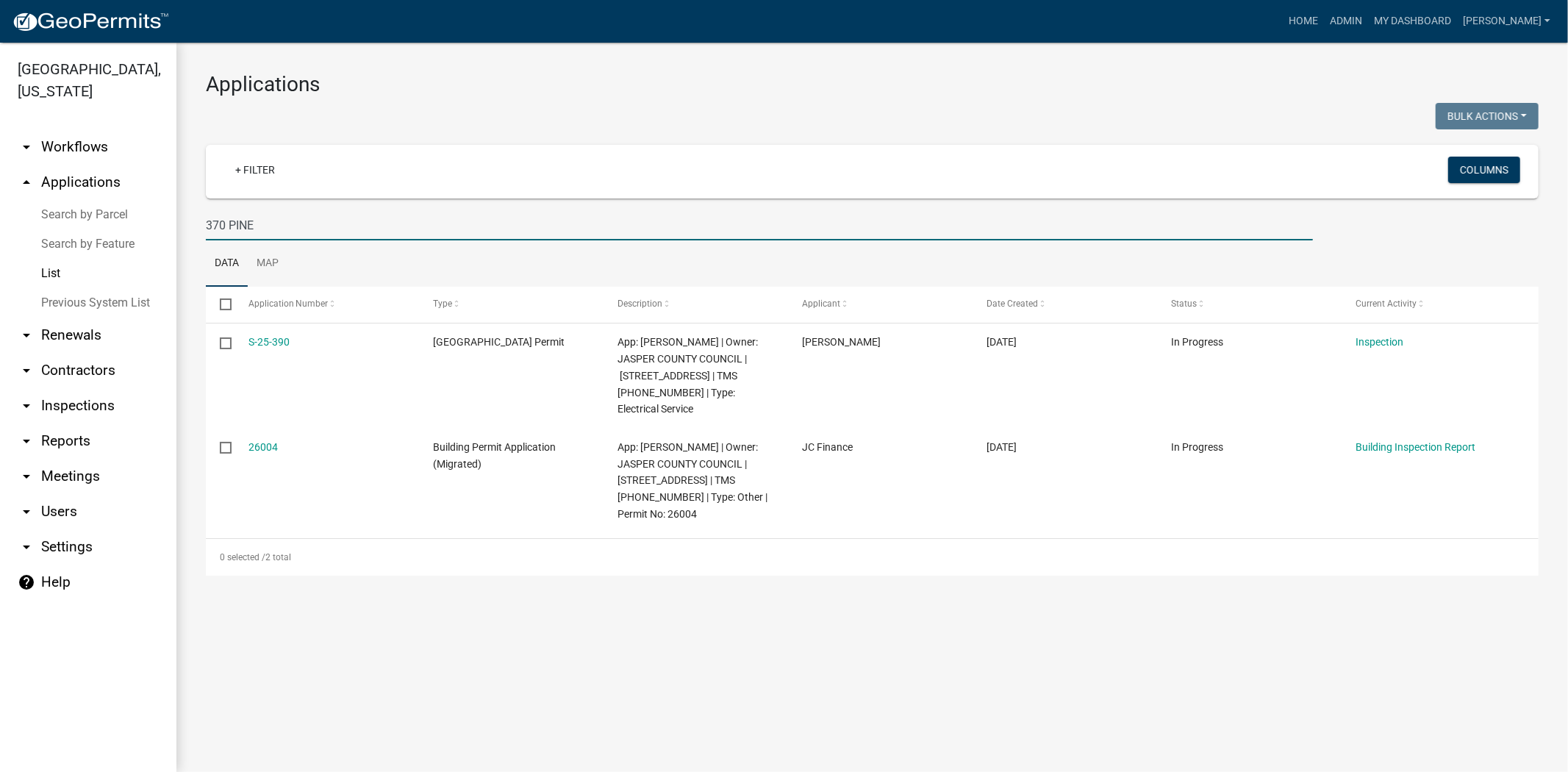
click at [306, 225] on input "370 PINE" at bounding box center [759, 225] width 1107 height 30
type input "3"
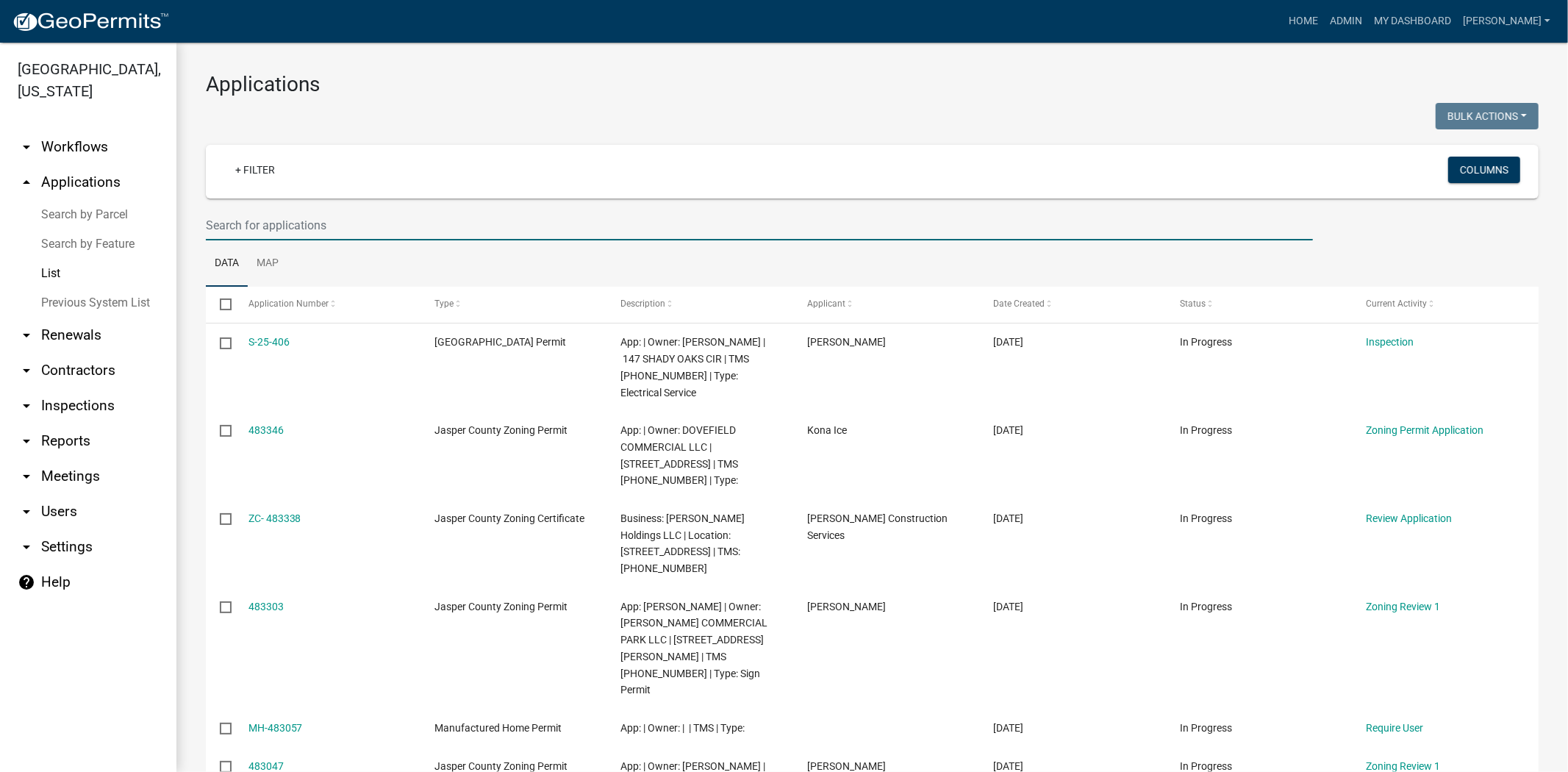
paste input "Need anchor on left side of door from garage to house Noticed several nuts on a…"
type input "N"
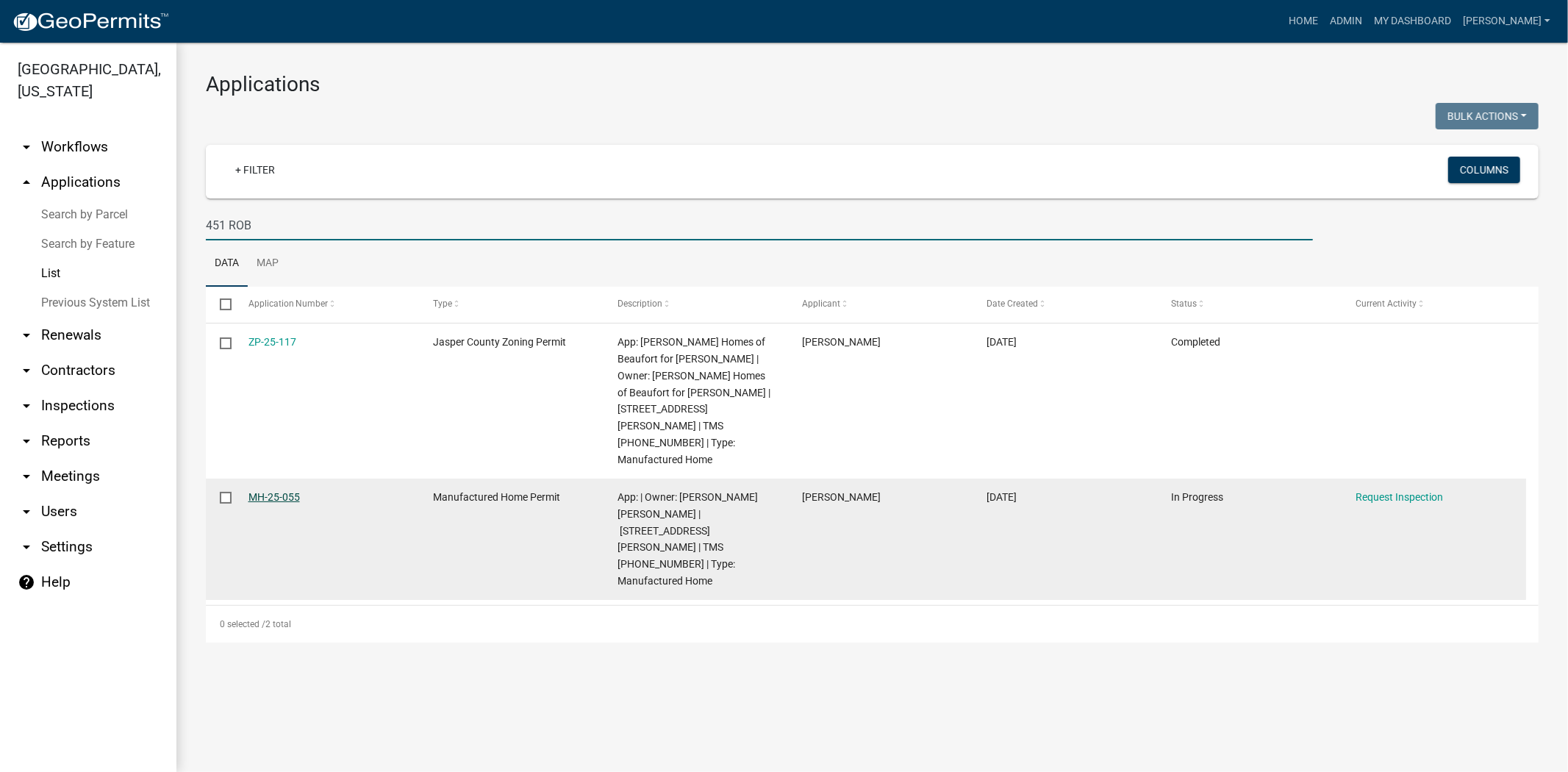
type input "451 ROB"
click at [261, 491] on link "MH-25-055" at bounding box center [274, 497] width 52 height 12
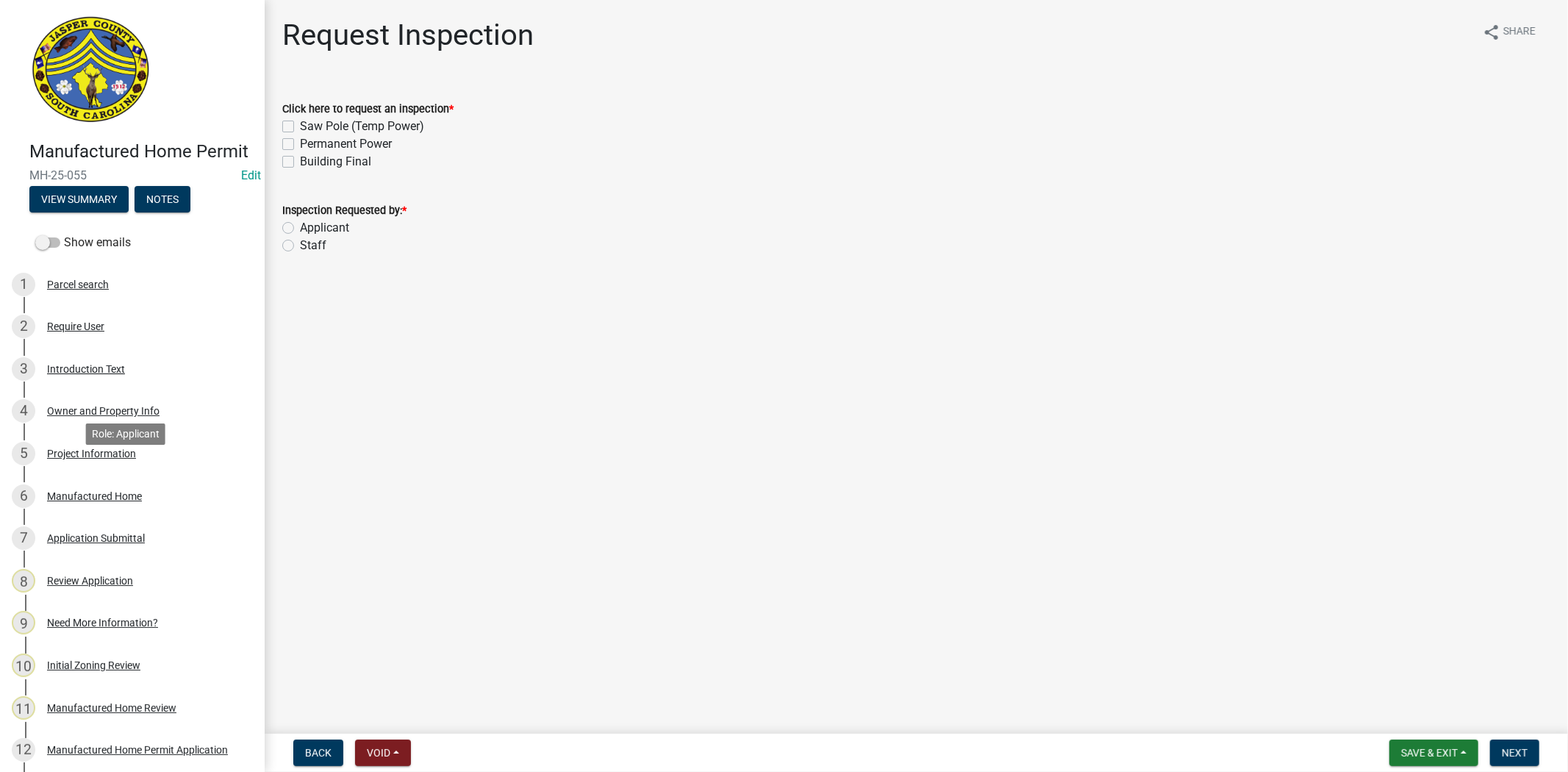
click at [112, 459] on div "Project Information" at bounding box center [91, 453] width 89 height 10
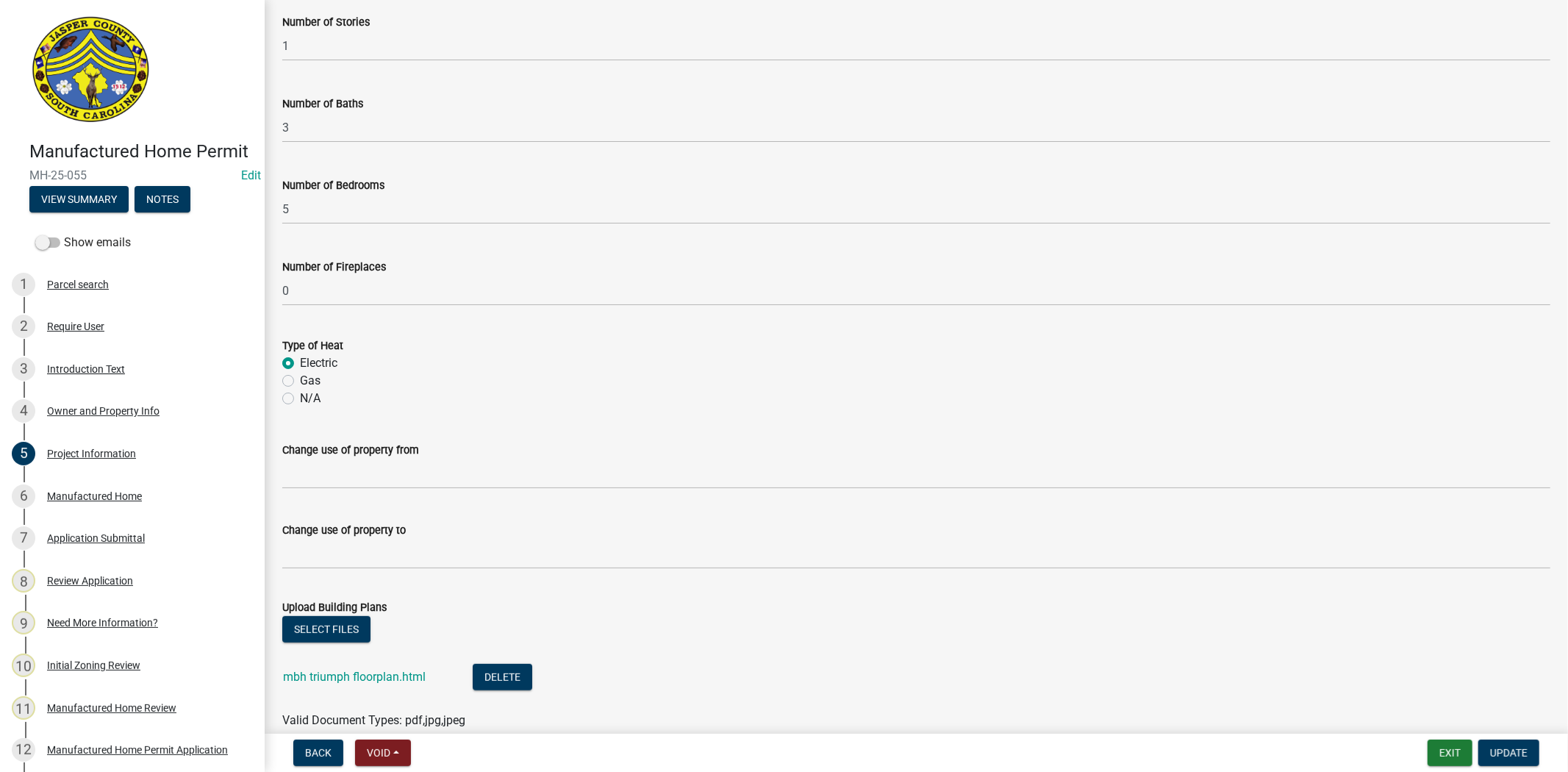
scroll to position [563, 0]
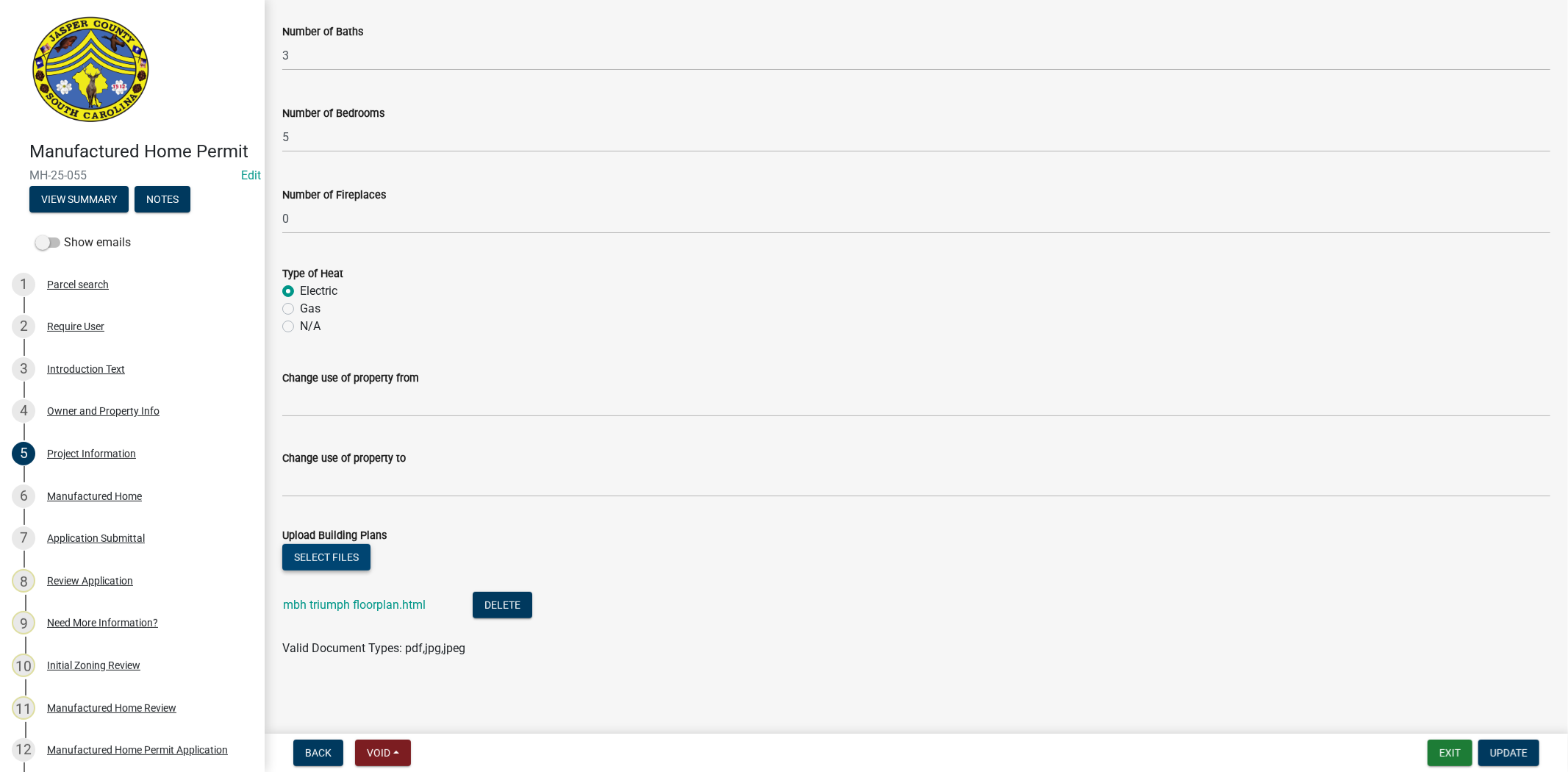
click at [311, 561] on button "Select files" at bounding box center [326, 557] width 88 height 27
click at [402, 660] on link "UPDATED GIS SETBACKS.pdf" at bounding box center [360, 658] width 154 height 14
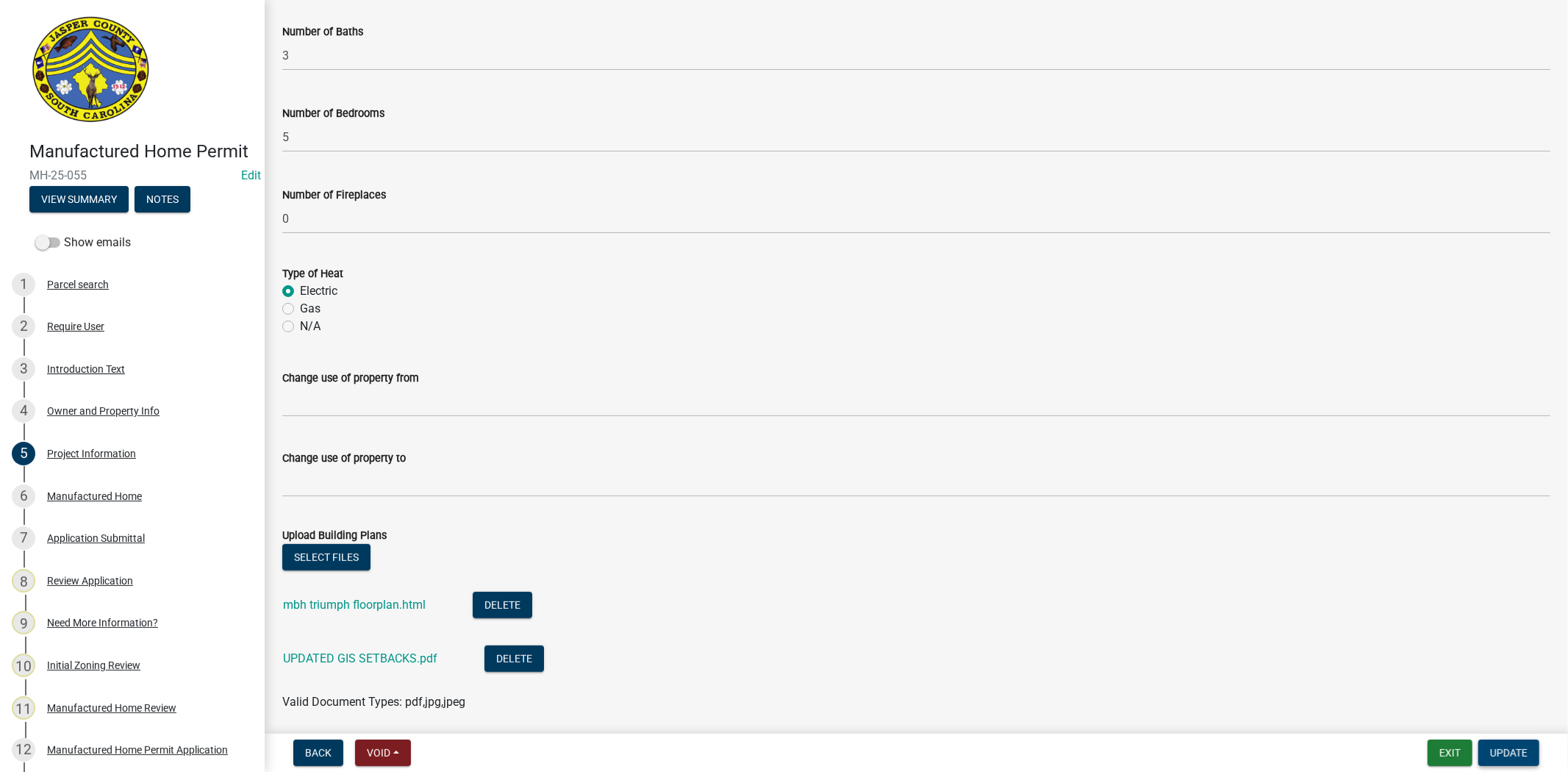
click at [1517, 761] on button "Update" at bounding box center [1509, 753] width 61 height 27
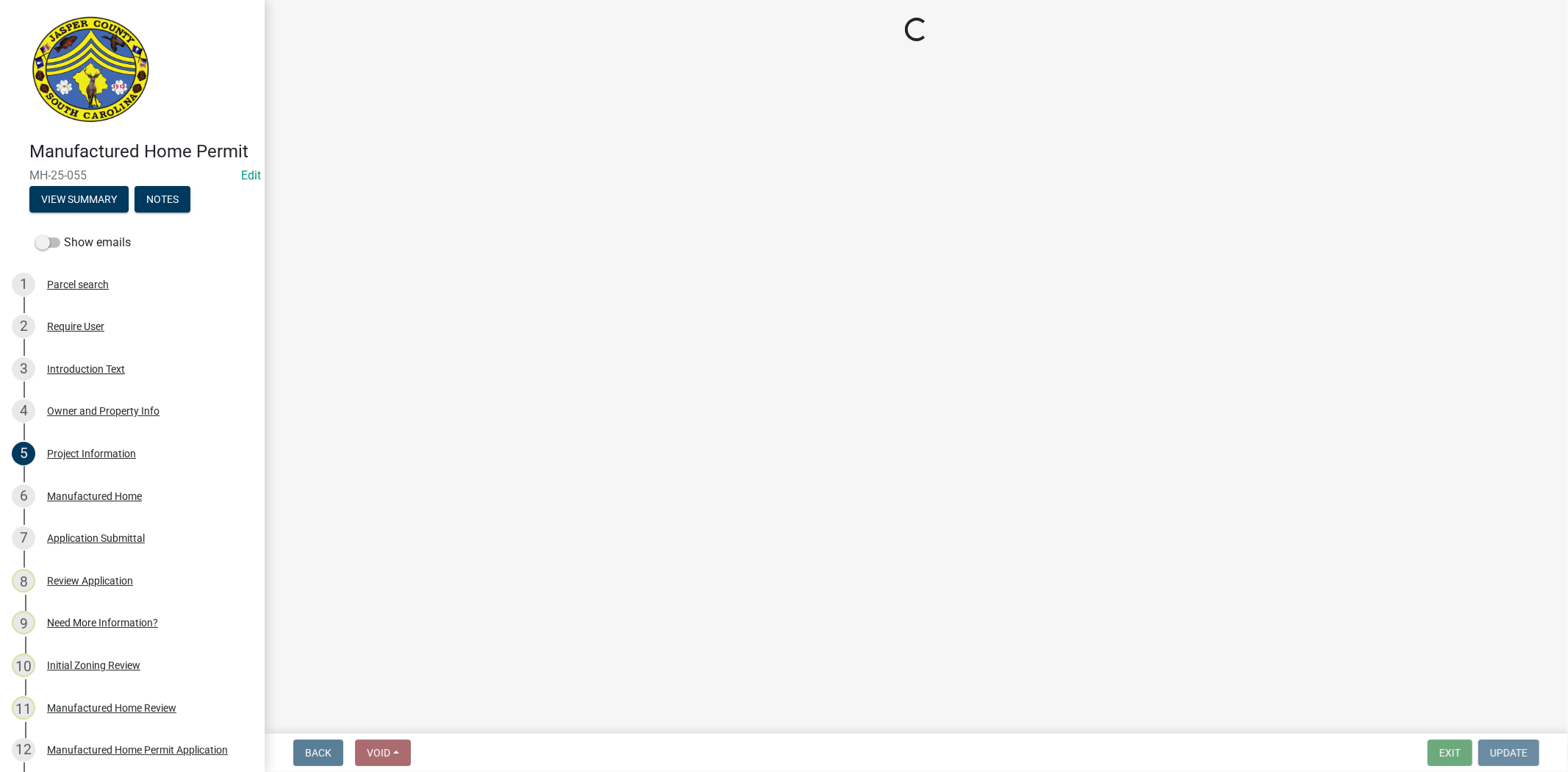
scroll to position [0, 0]
